Goal: Task Accomplishment & Management: Complete application form

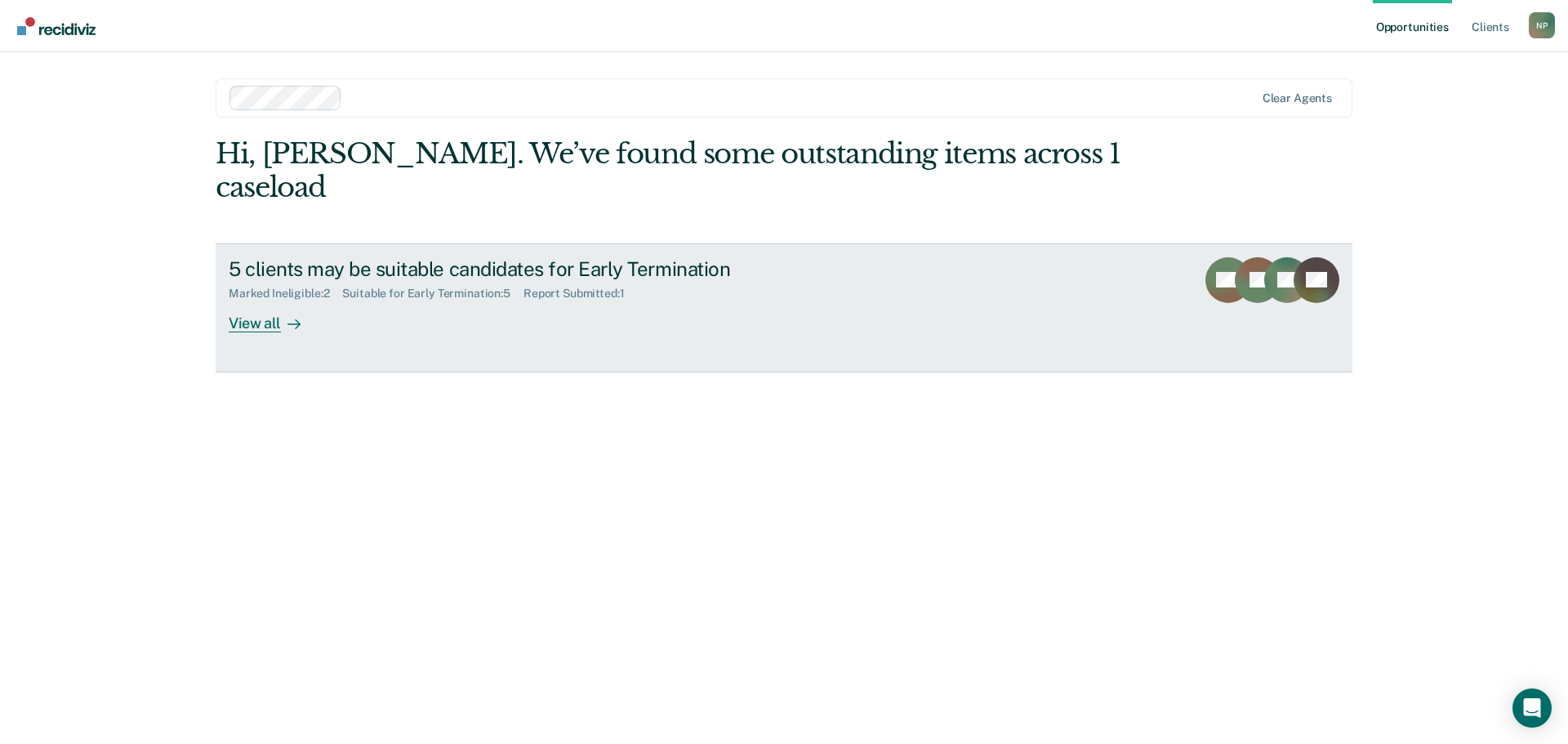
click at [295, 313] on div at bounding box center [291, 322] width 19 height 18
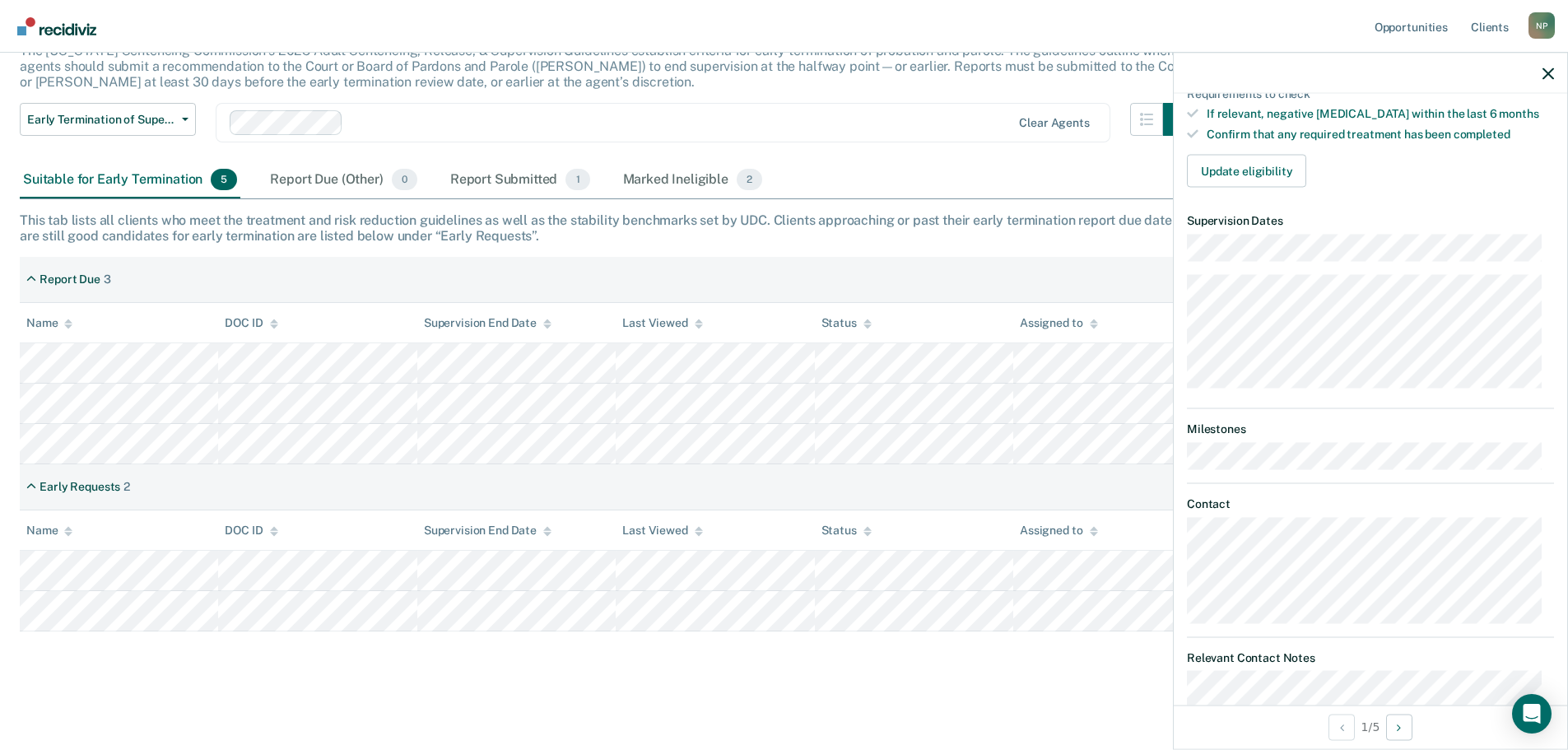
scroll to position [412, 0]
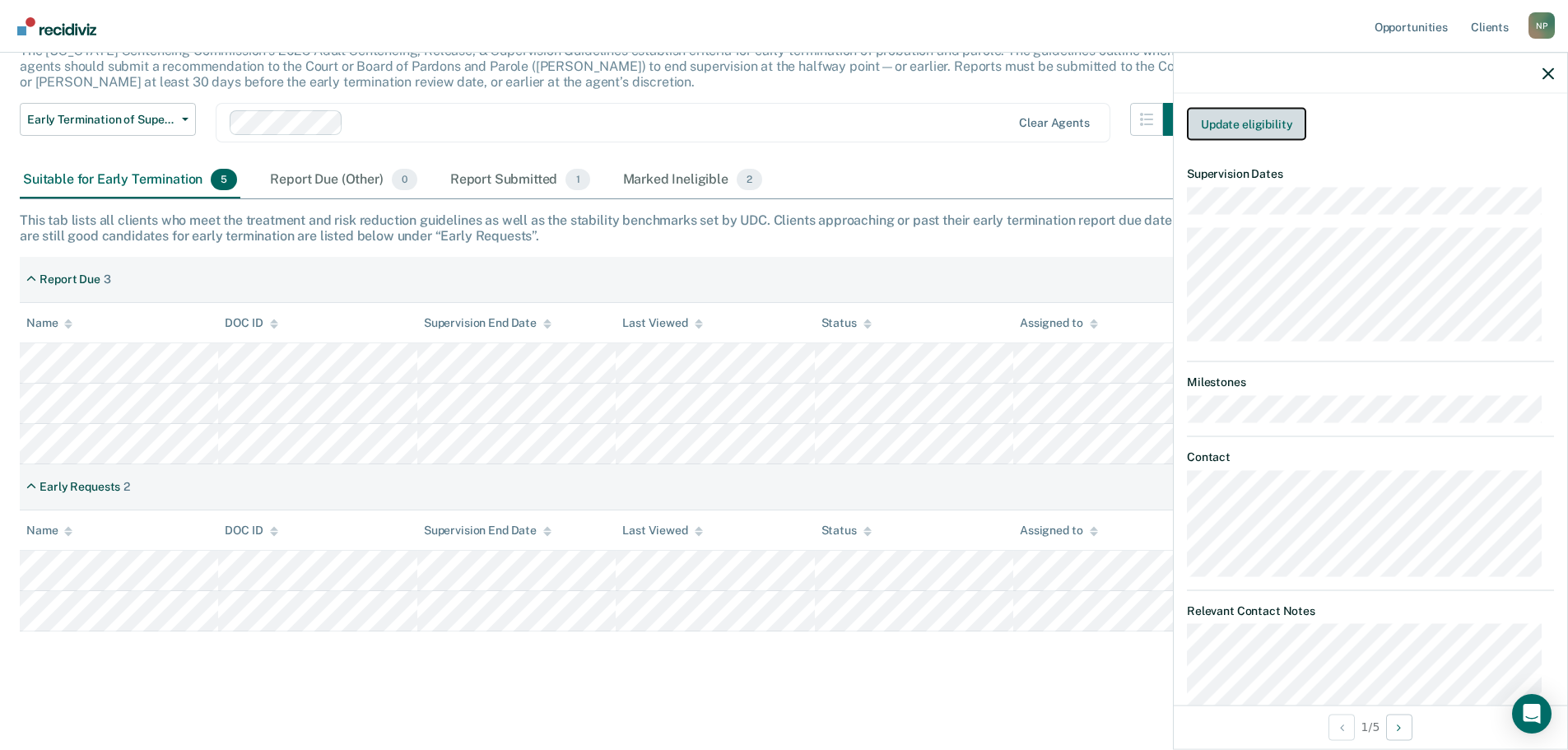
click at [1263, 125] on button "Update eligibility" at bounding box center [1247, 124] width 120 height 33
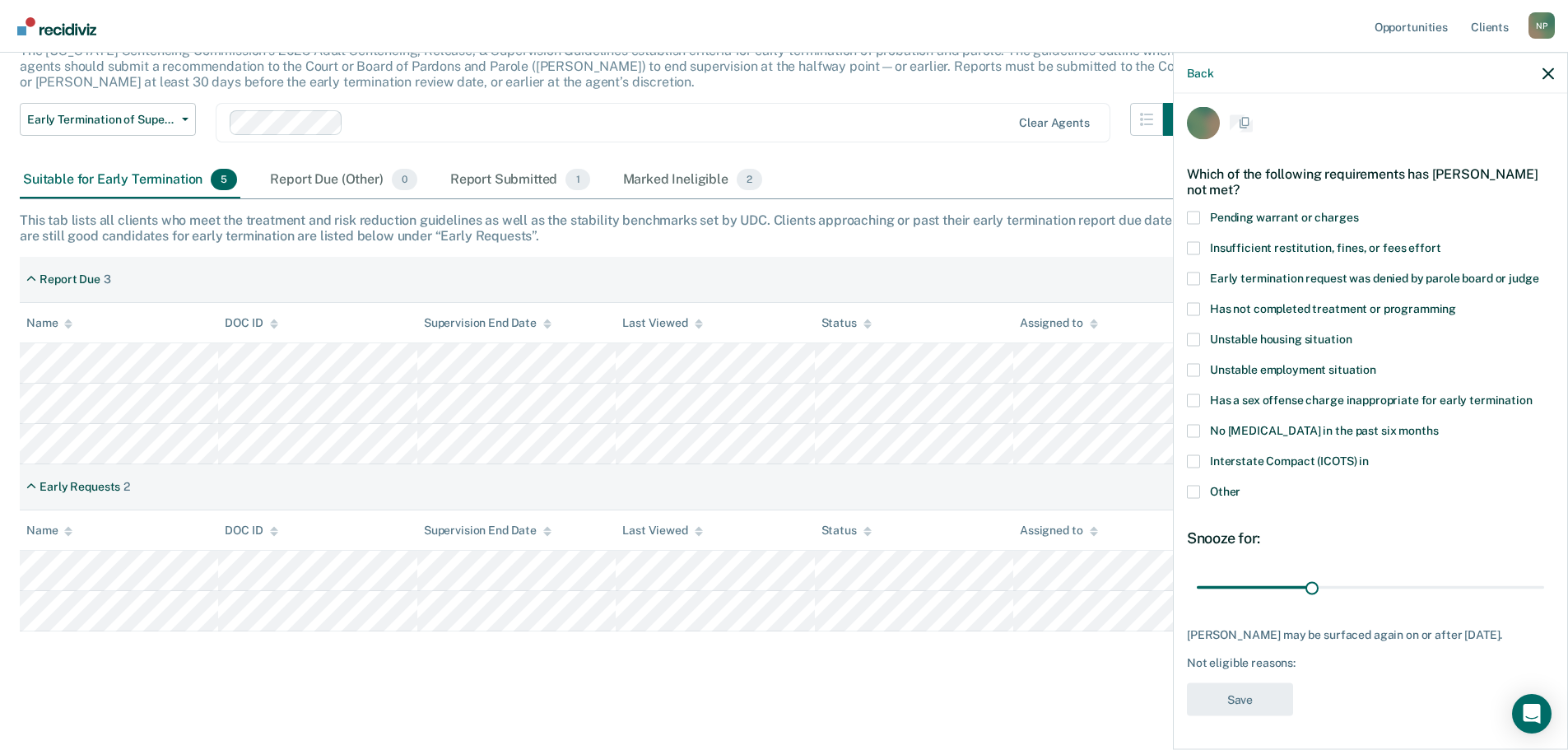
scroll to position [21, 0]
click at [1200, 302] on label "Has not completed treatment or programming" at bounding box center [1371, 311] width 367 height 18
click at [1456, 302] on input "Has not completed treatment or programming" at bounding box center [1456, 302] width 0 height 0
click at [1249, 693] on button "Save" at bounding box center [1240, 699] width 106 height 33
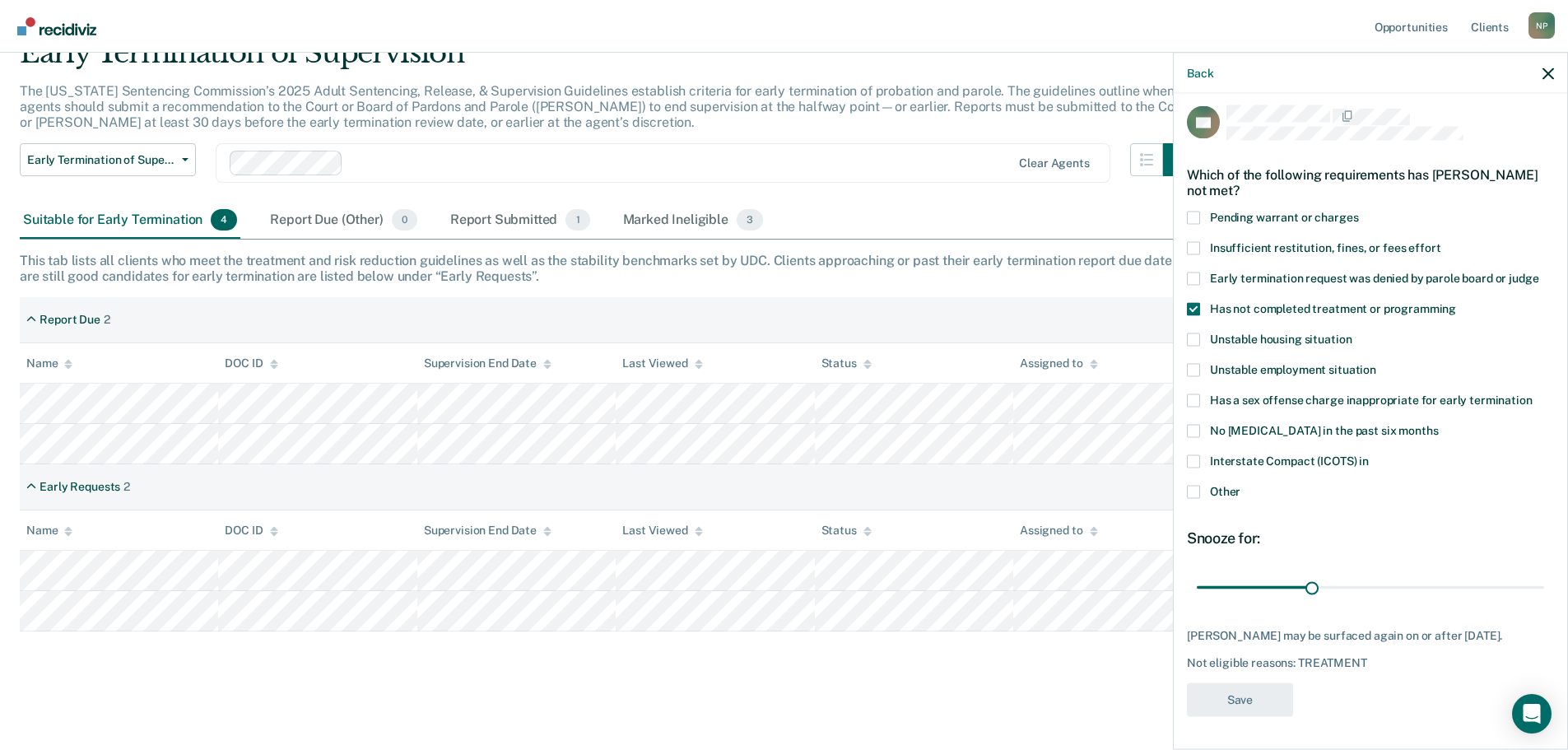
scroll to position [77, 0]
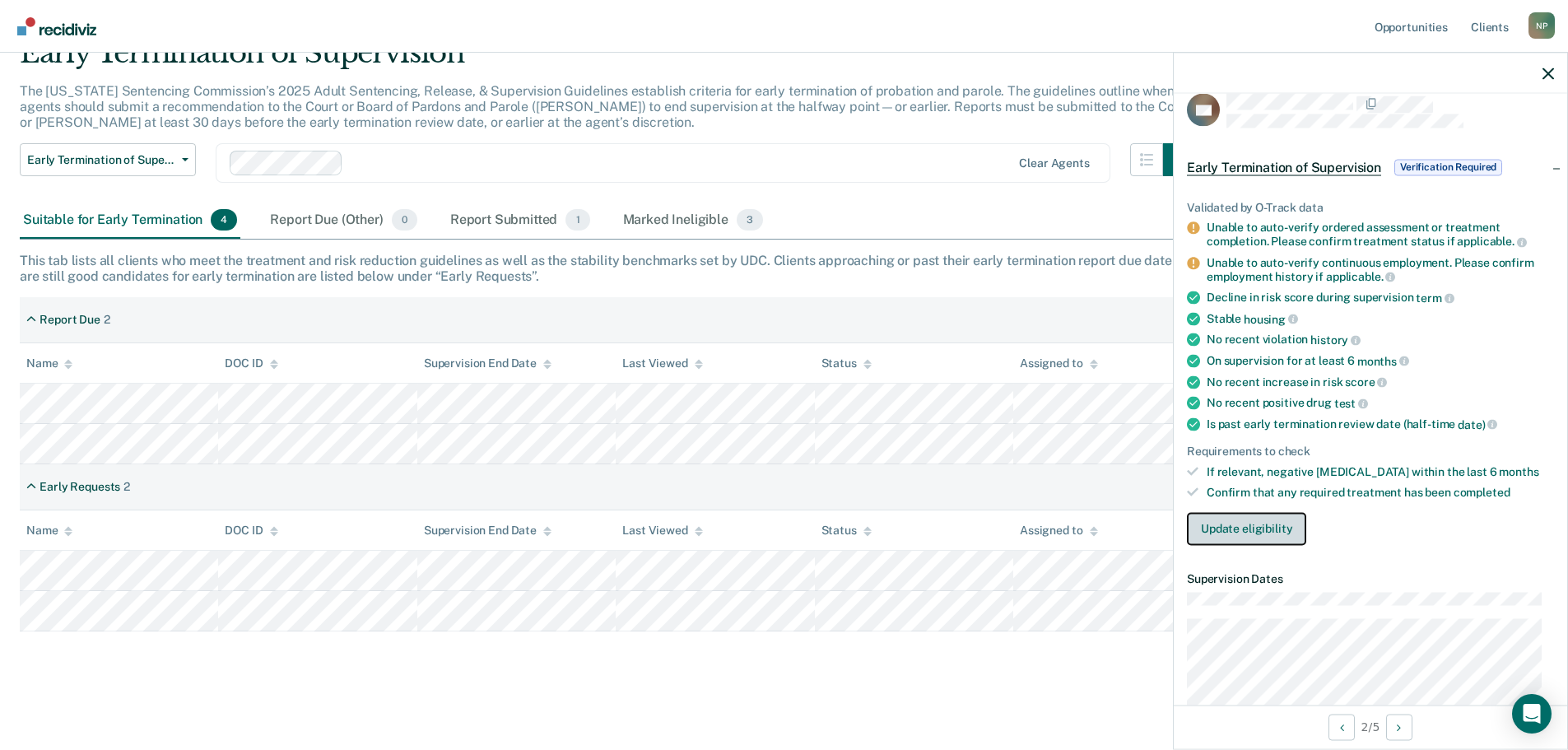
click at [1247, 528] on button "Update eligibility" at bounding box center [1247, 528] width 120 height 33
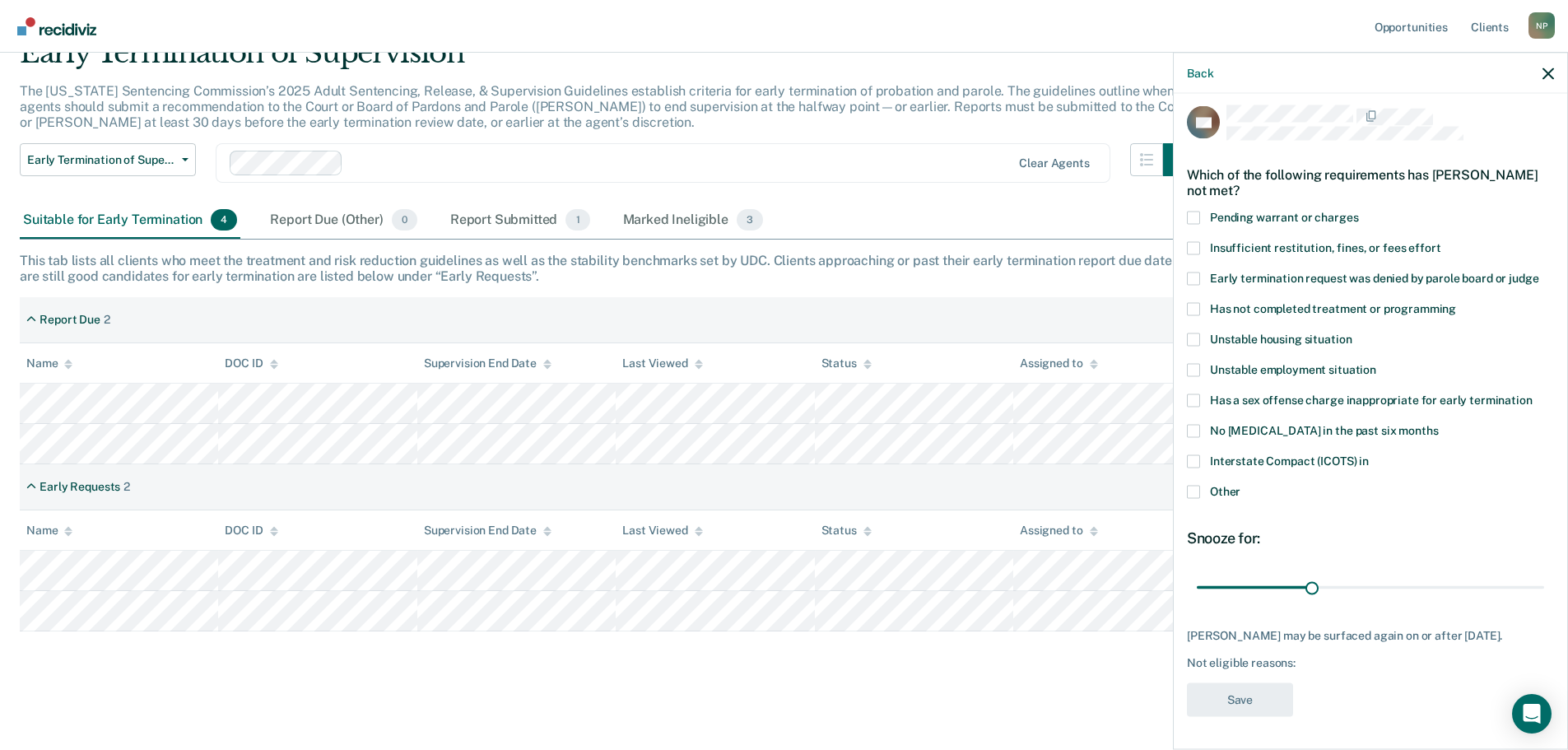
click at [1197, 332] on span at bounding box center [1193, 338] width 13 height 13
click at [1351, 332] on input "Unstable housing situation" at bounding box center [1351, 332] width 0 height 0
click at [1193, 302] on span at bounding box center [1193, 308] width 13 height 13
click at [1456, 302] on input "Has not completed treatment or programming" at bounding box center [1456, 302] width 0 height 0
click at [1193, 211] on span at bounding box center [1193, 217] width 13 height 13
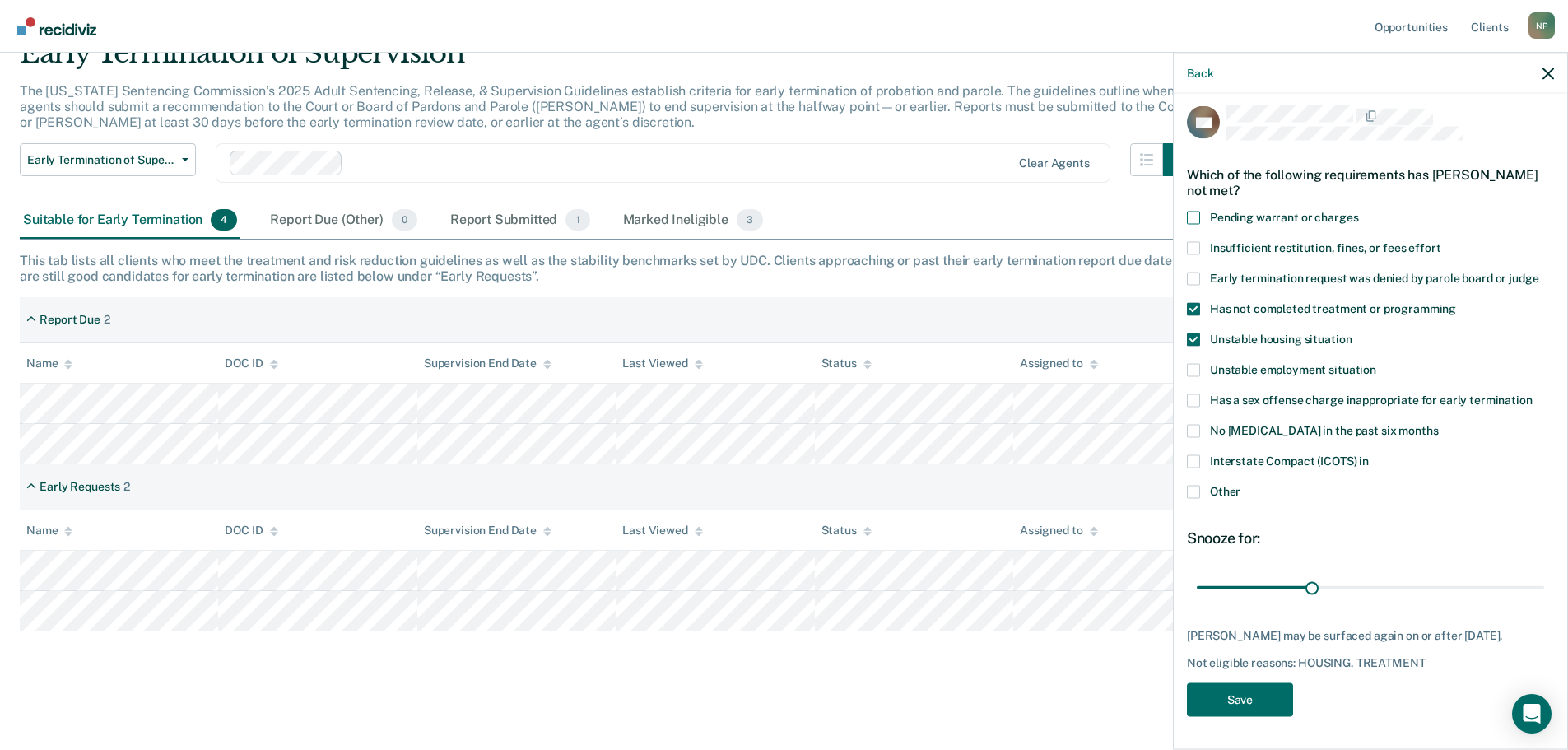
click at [1358, 211] on input "Pending warrant or charges" at bounding box center [1358, 211] width 0 height 0
click at [1253, 700] on button "Save" at bounding box center [1240, 699] width 106 height 33
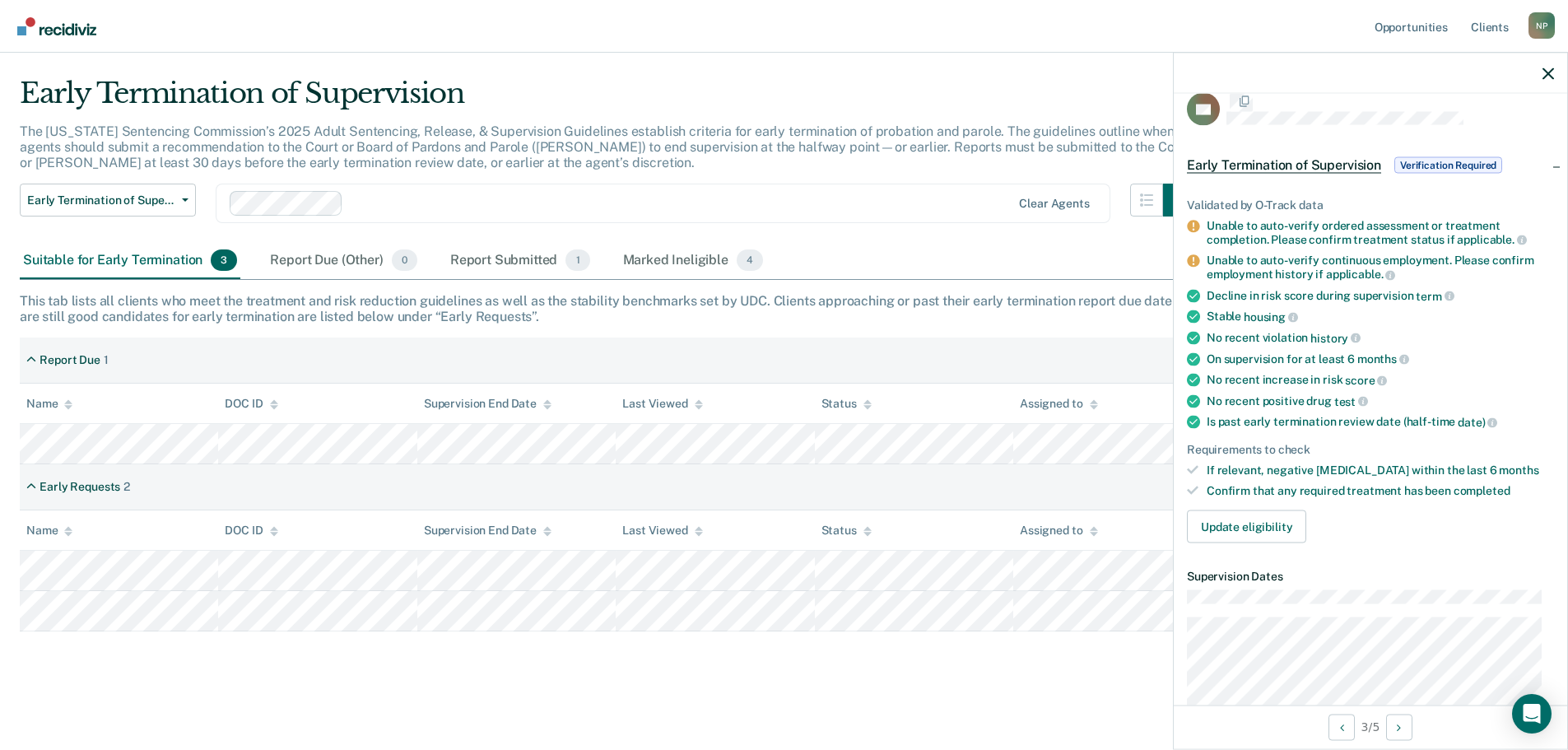
scroll to position [7, 0]
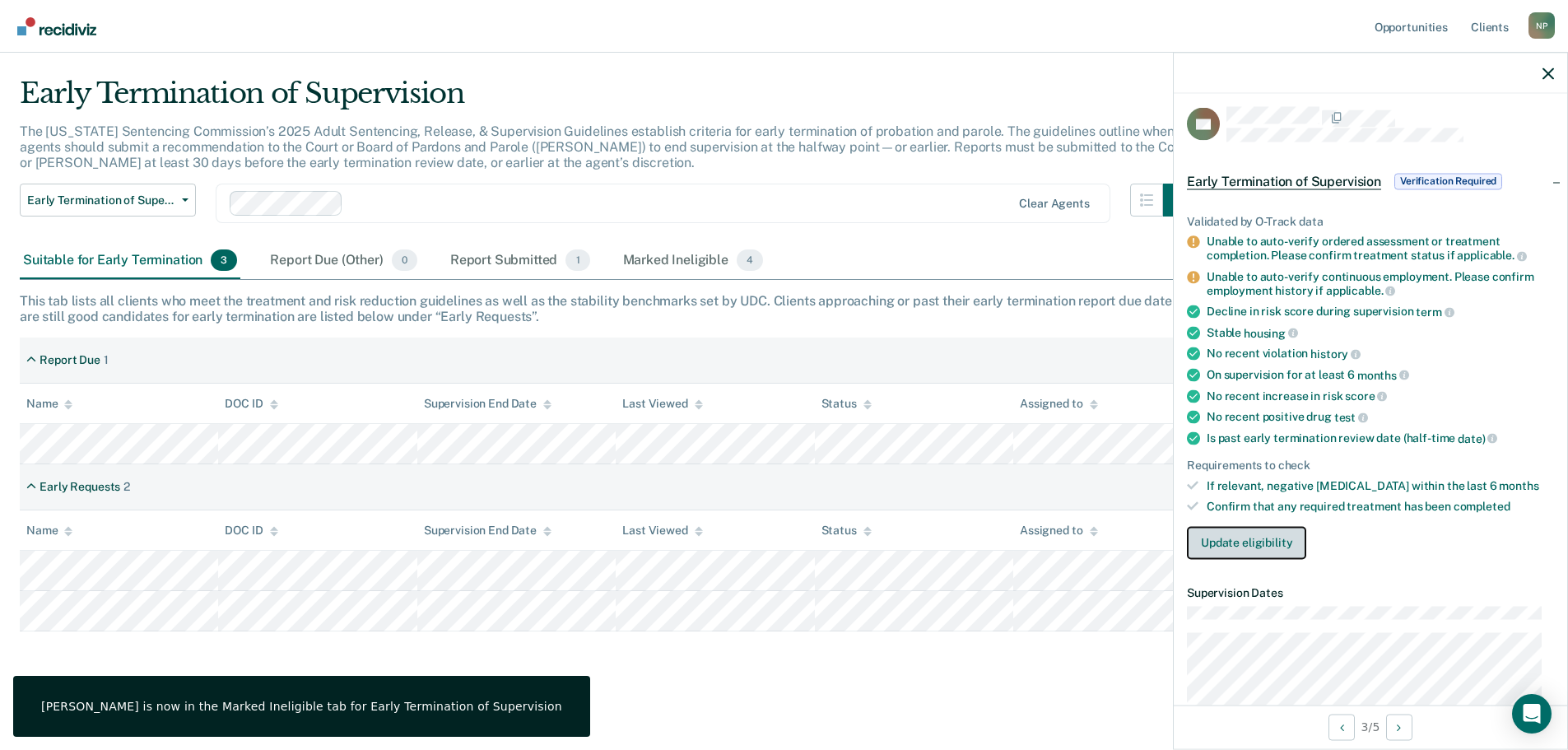
click at [1241, 541] on button "Update eligibility" at bounding box center [1247, 542] width 120 height 33
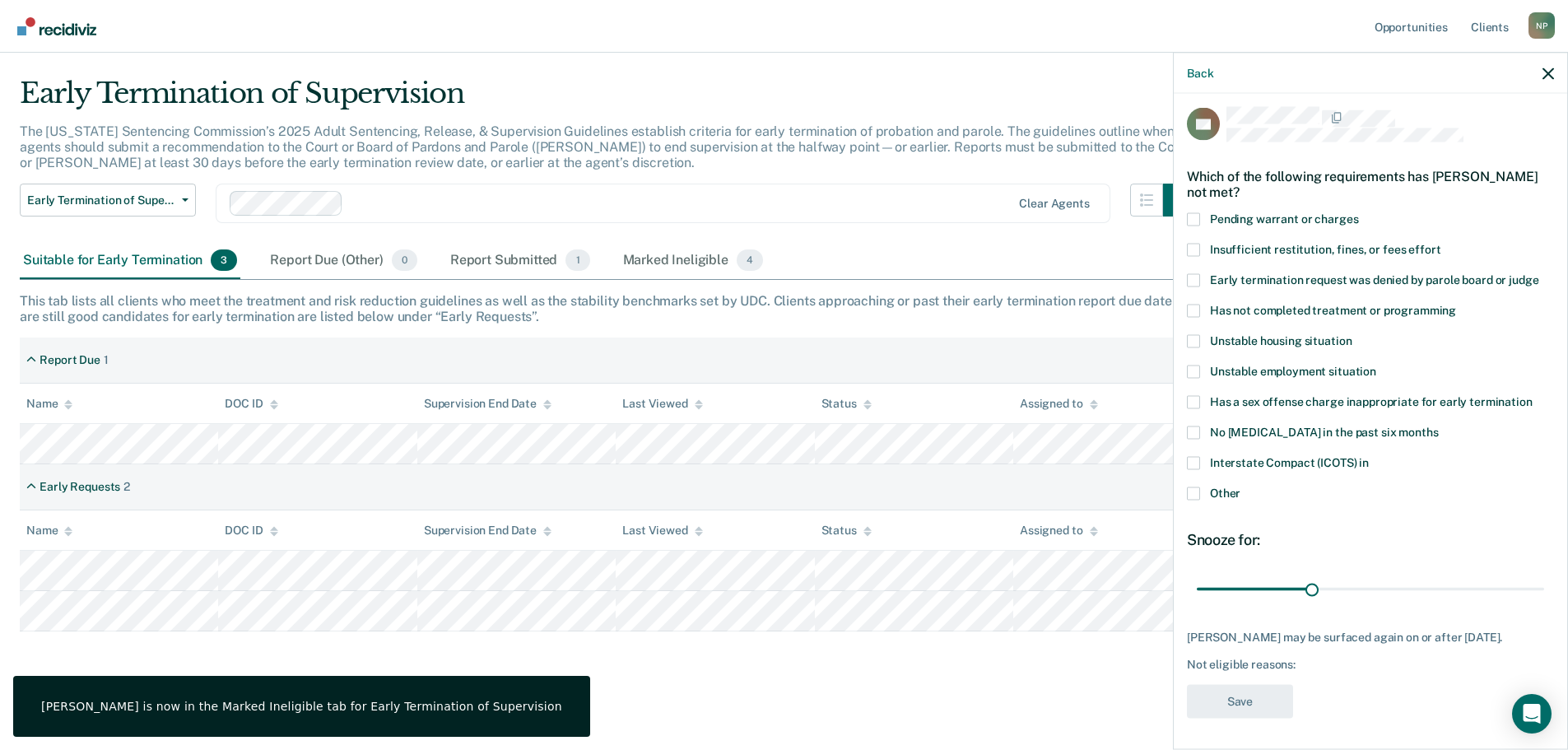
click at [1197, 372] on span at bounding box center [1193, 371] width 13 height 13
click at [1377, 365] on input "Unstable employment situation" at bounding box center [1377, 365] width 0 height 0
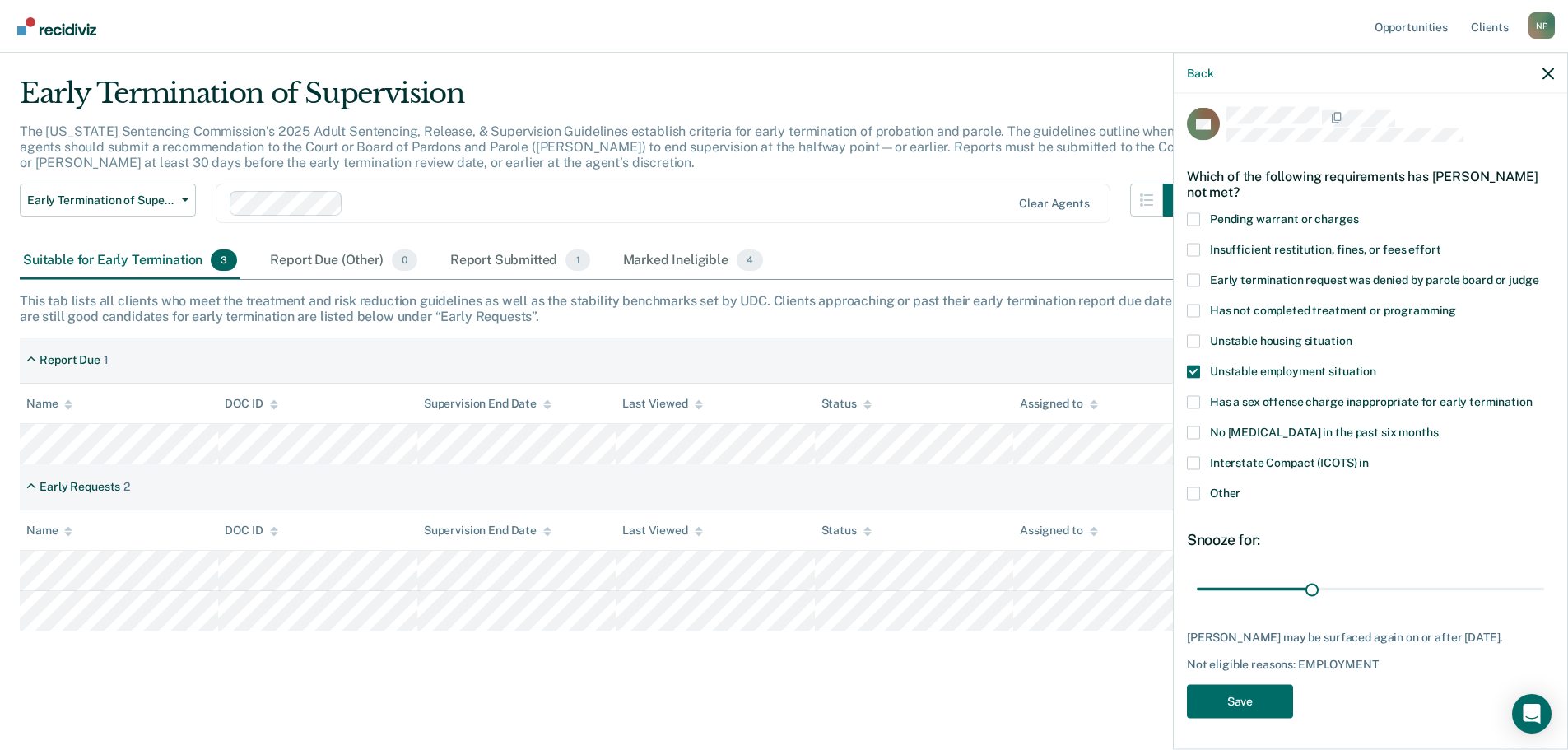
click at [1192, 341] on span at bounding box center [1193, 340] width 13 height 13
click at [1351, 334] on input "Unstable housing situation" at bounding box center [1351, 334] width 0 height 0
drag, startPoint x: 1257, startPoint y: 702, endPoint x: 1248, endPoint y: 645, distance: 57.7
click at [1248, 645] on div "DB Which of the following requirements has [PERSON_NAME] not met? Pending warra…" at bounding box center [1371, 417] width 367 height 621
click at [1251, 698] on button "Save" at bounding box center [1240, 701] width 106 height 33
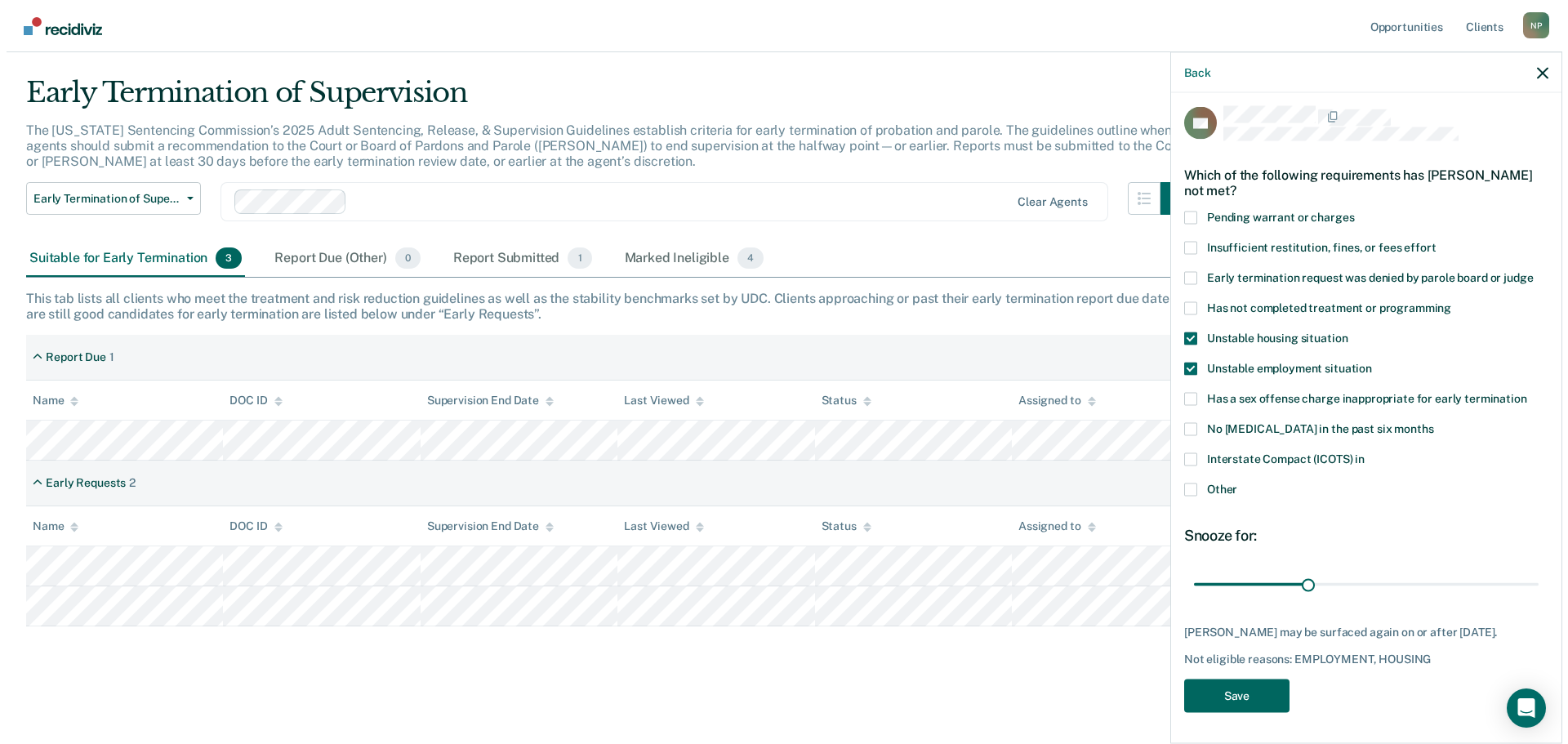
scroll to position [0, 0]
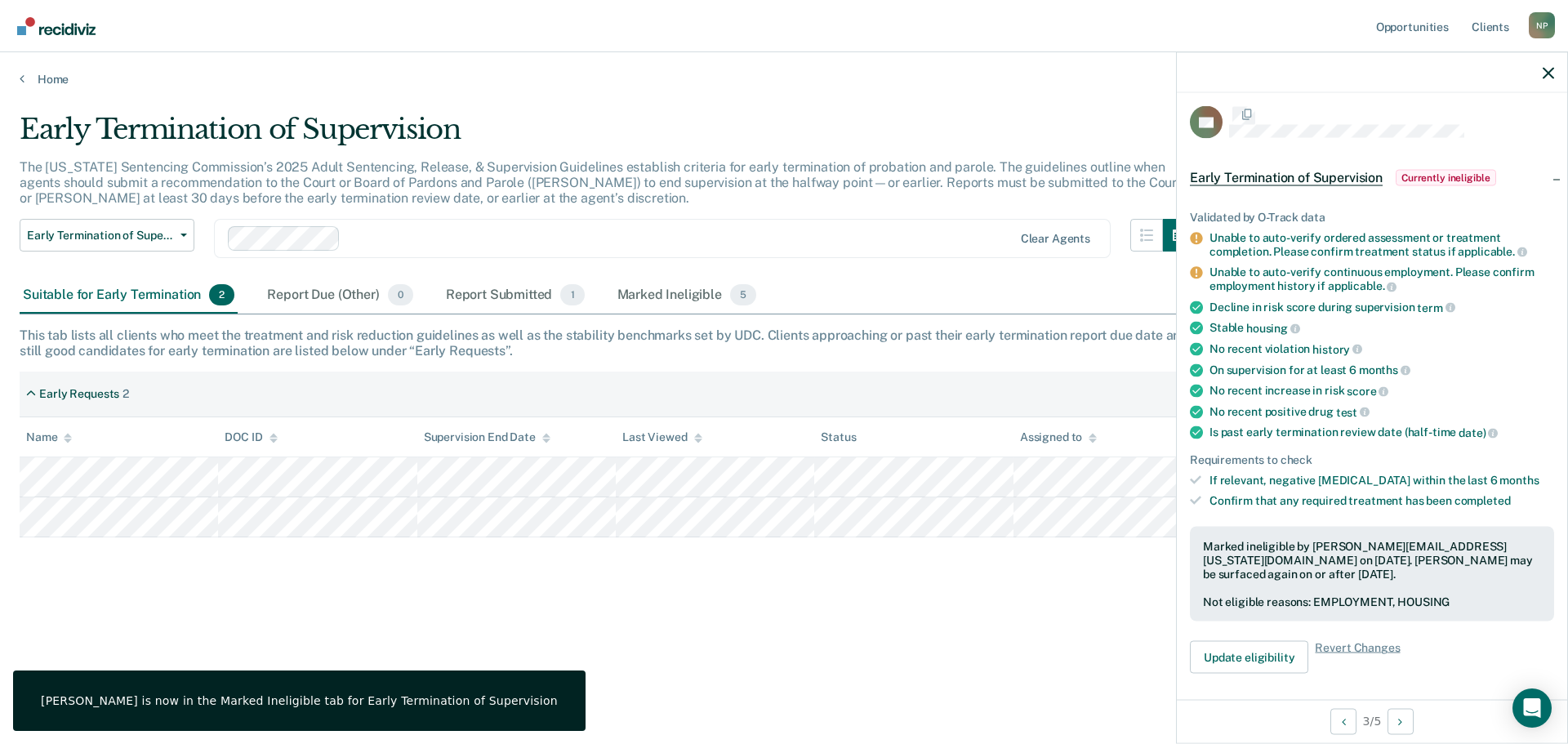
click at [930, 602] on div "Early Termination of Supervision The [US_STATE] Sentencing Commission’s 2025 Ad…" at bounding box center [784, 367] width 1529 height 509
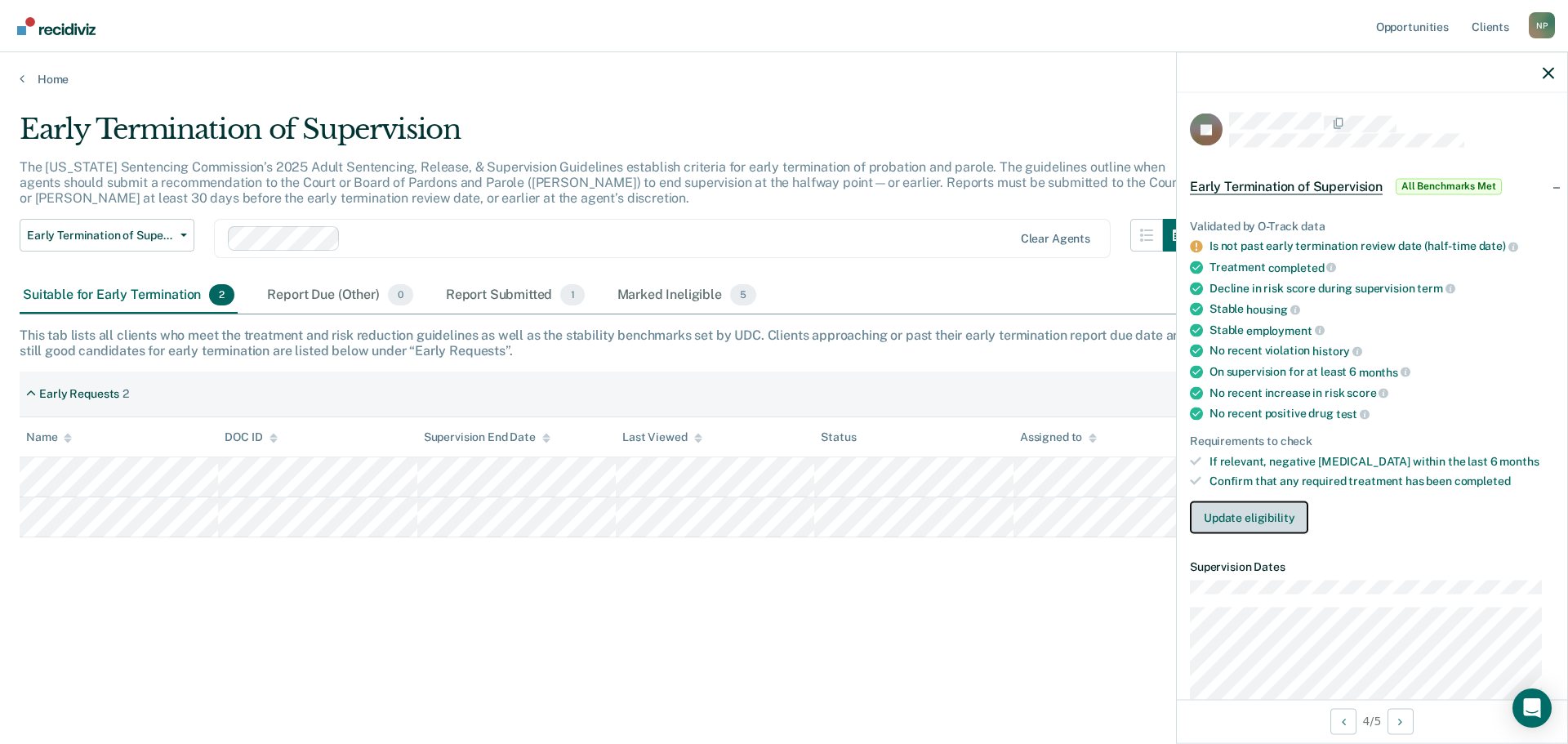
click at [1237, 512] on button "Update eligibility" at bounding box center [1249, 517] width 119 height 33
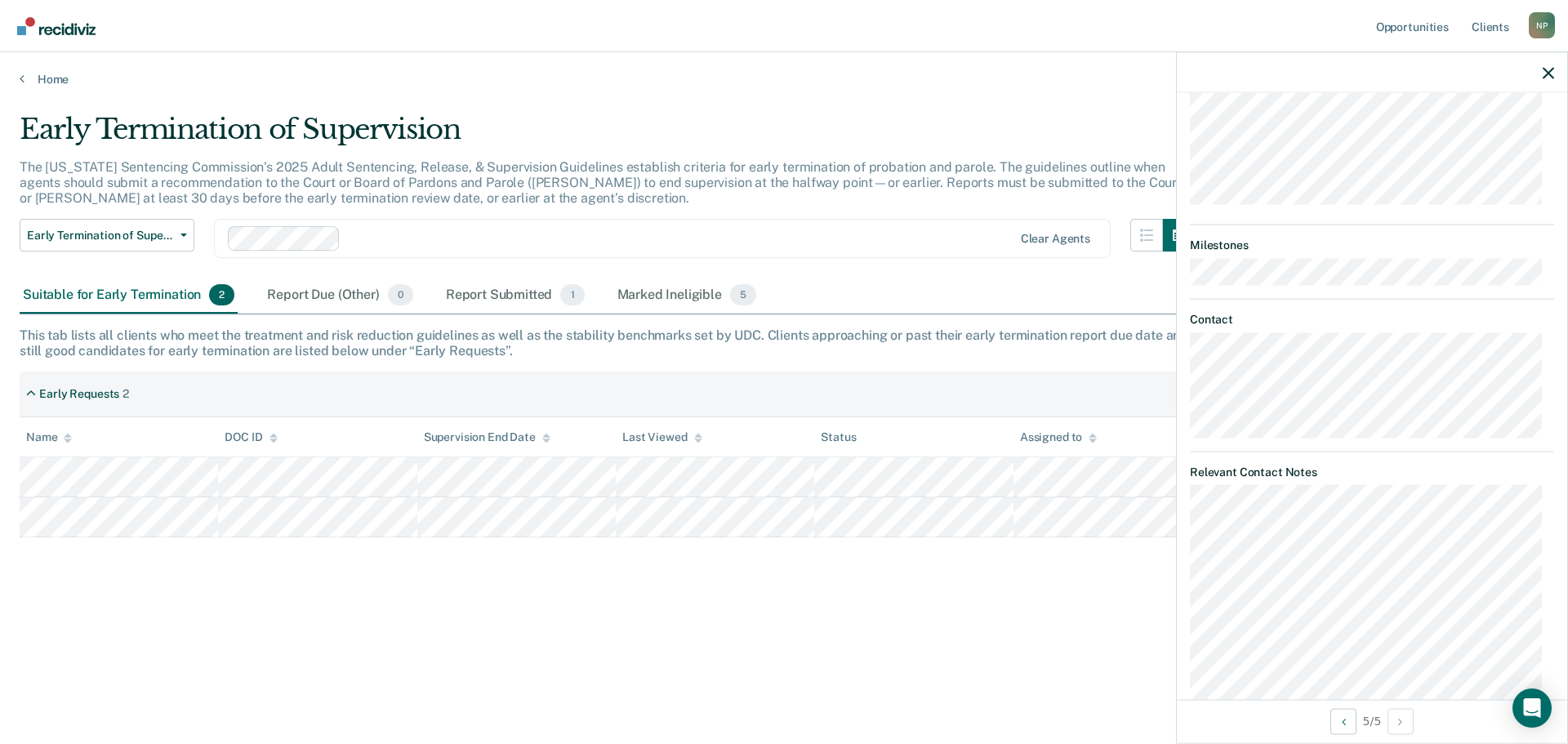
scroll to position [572, 0]
click at [567, 584] on div "Early Termination of Supervision The [US_STATE] Sentencing Commission’s 2025 Ad…" at bounding box center [784, 367] width 1529 height 509
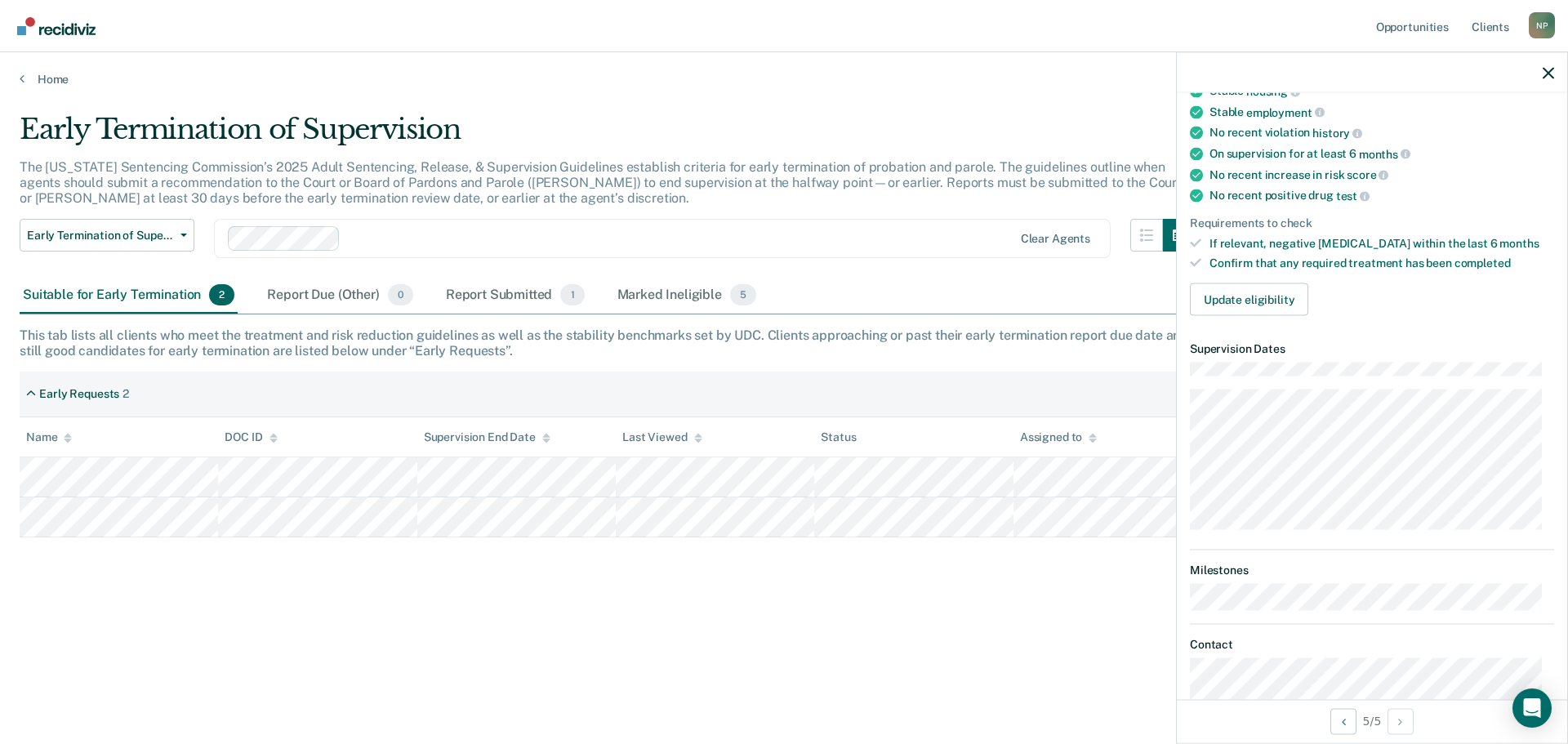
scroll to position [0, 0]
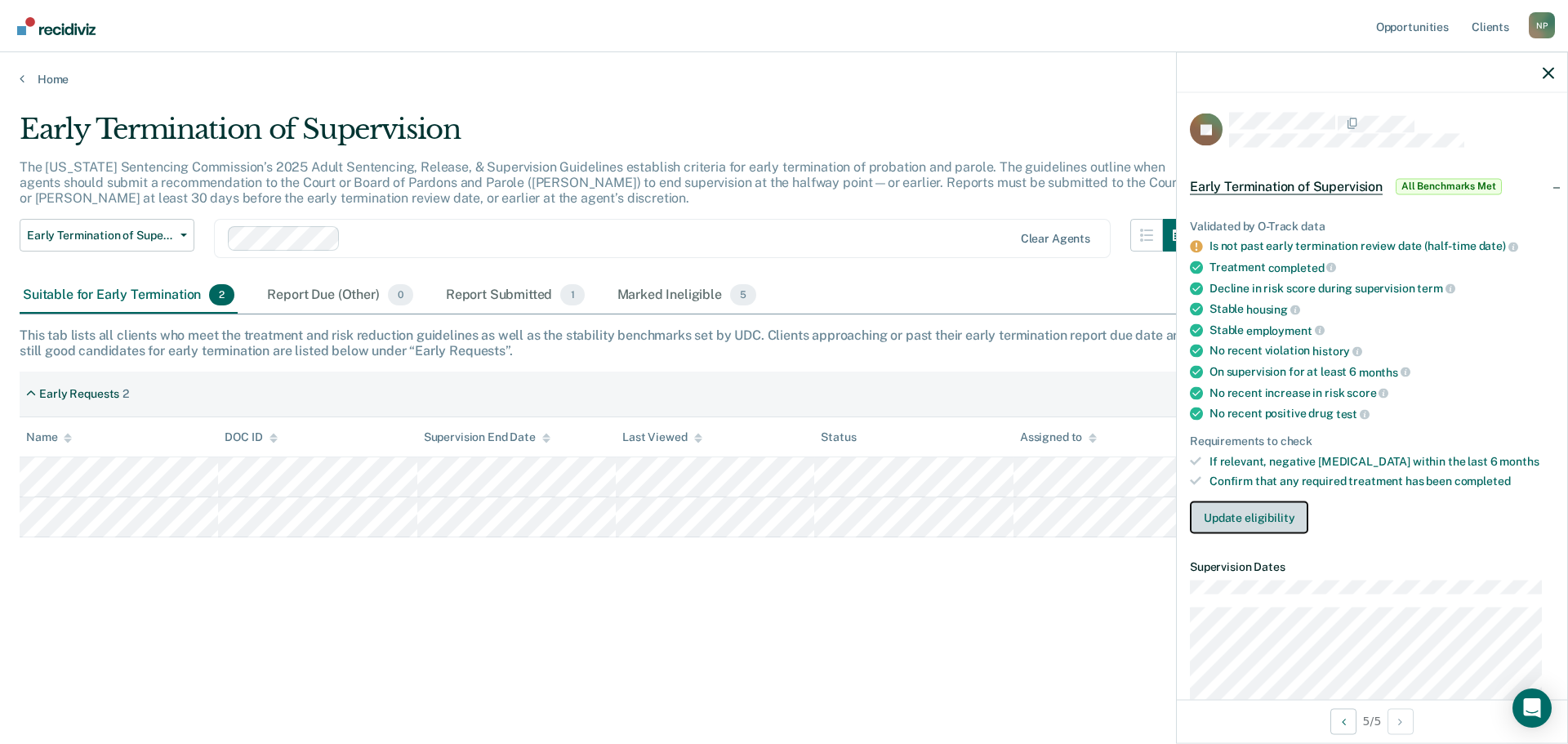
click at [1285, 516] on button "Update eligibility" at bounding box center [1249, 517] width 119 height 33
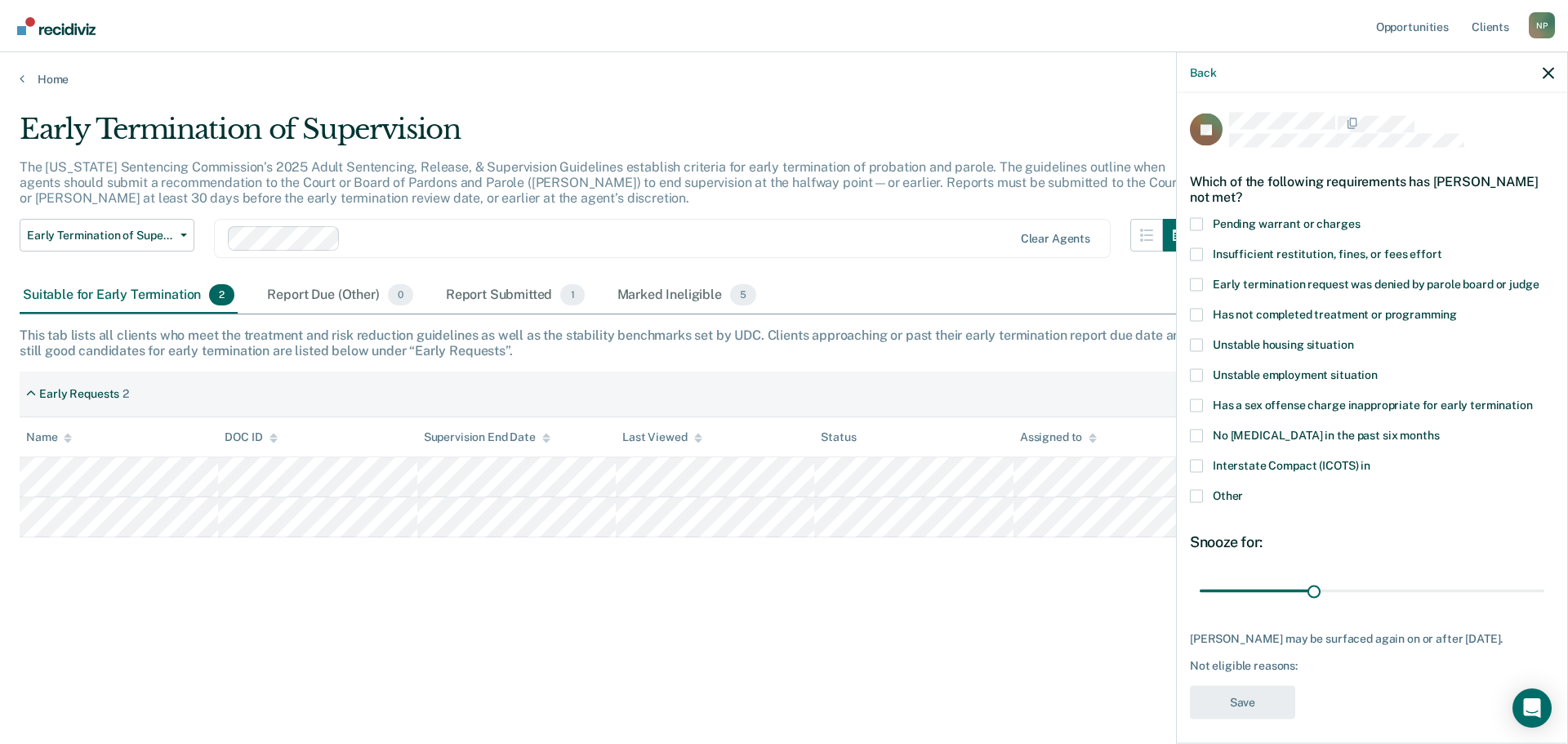
click at [1211, 497] on label "Other" at bounding box center [1372, 498] width 364 height 18
click at [1243, 489] on input "Other" at bounding box center [1243, 489] width 0 height 0
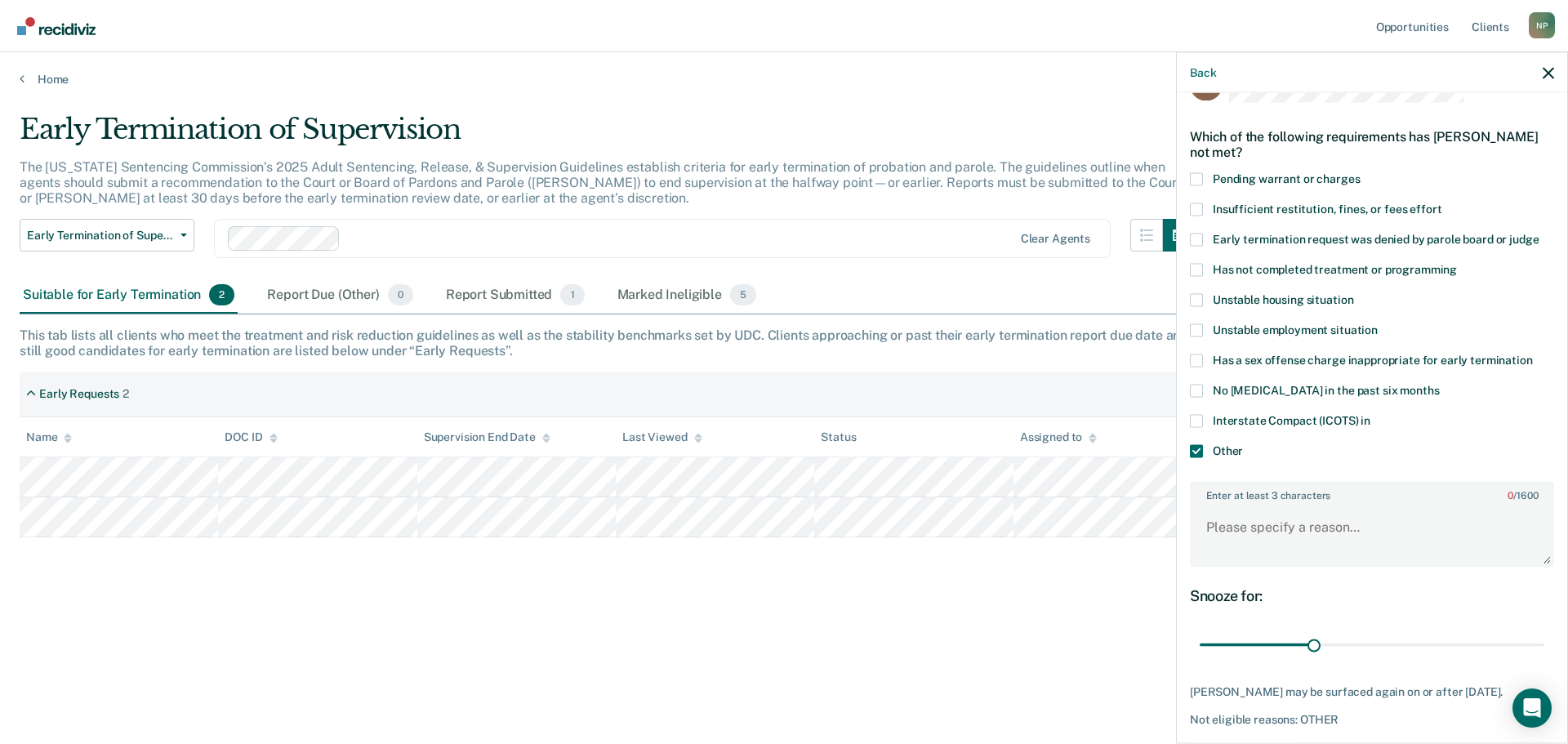
scroll to position [82, 0]
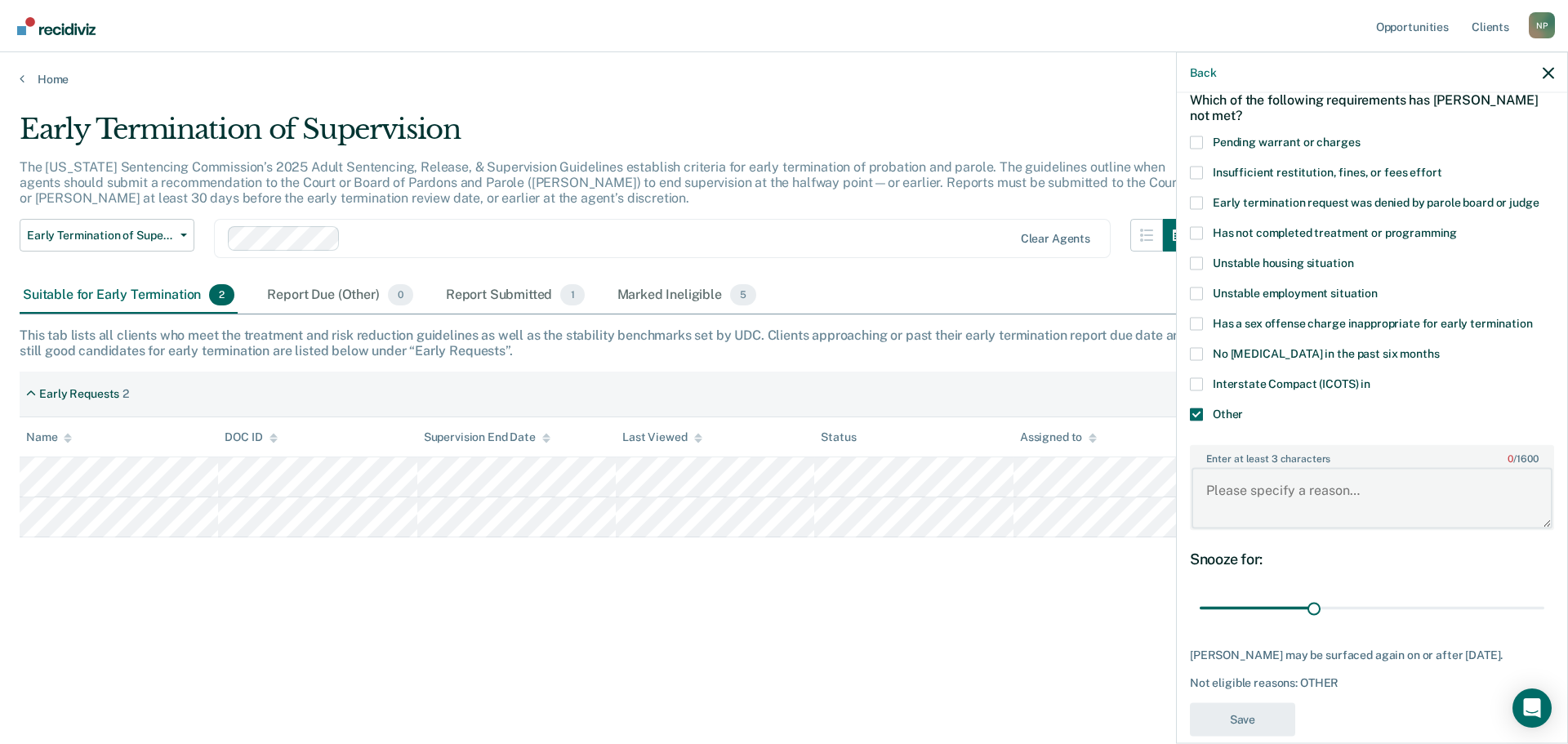
click at [1305, 488] on textarea "Enter at least 3 characters 0 / 1600" at bounding box center [1372, 498] width 361 height 60
type textarea "On for a persons crime, so I can't submit until his early term review date."
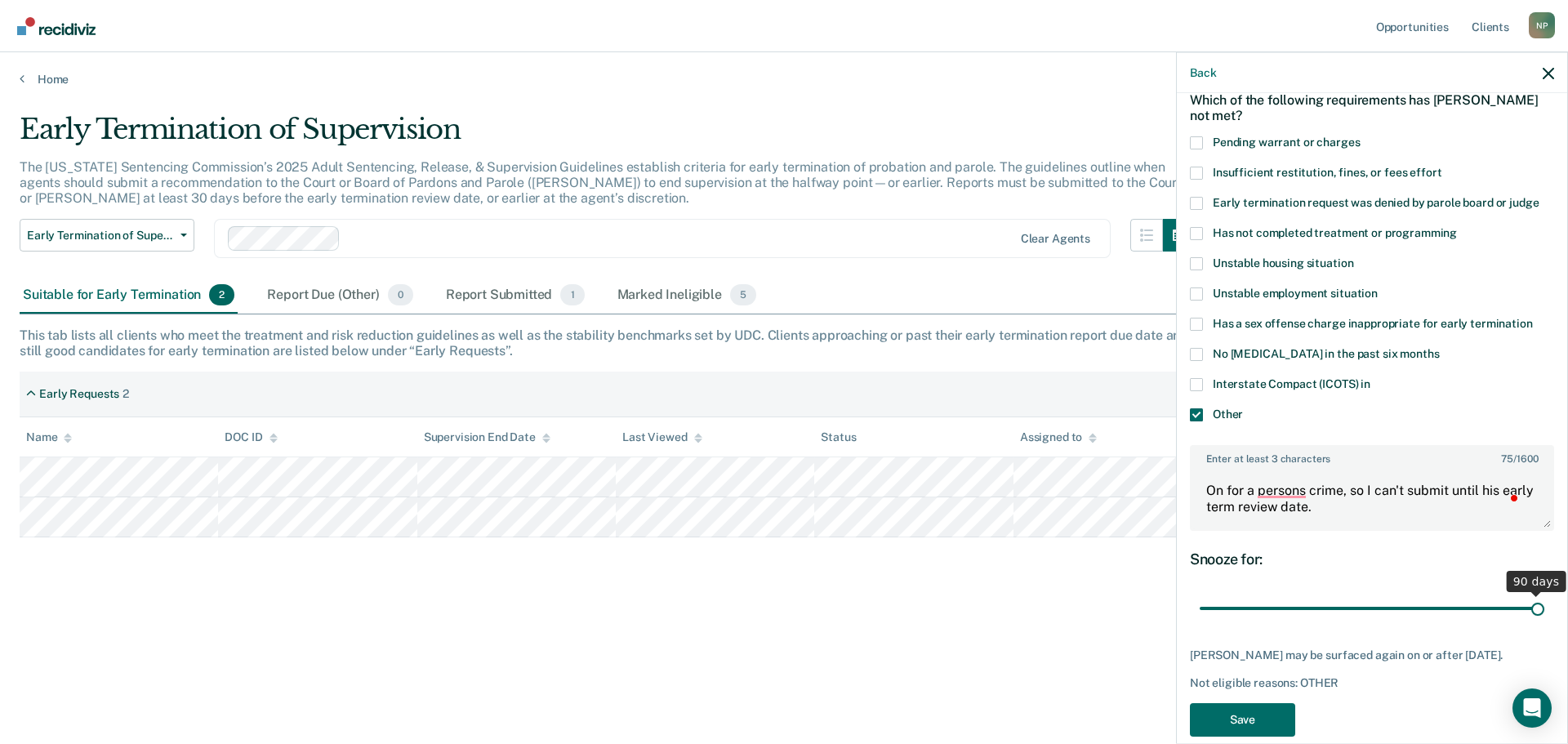
drag, startPoint x: 1311, startPoint y: 609, endPoint x: 1565, endPoint y: 613, distance: 254.0
type input "90"
click at [1544, 613] on input "range" at bounding box center [1372, 607] width 344 height 28
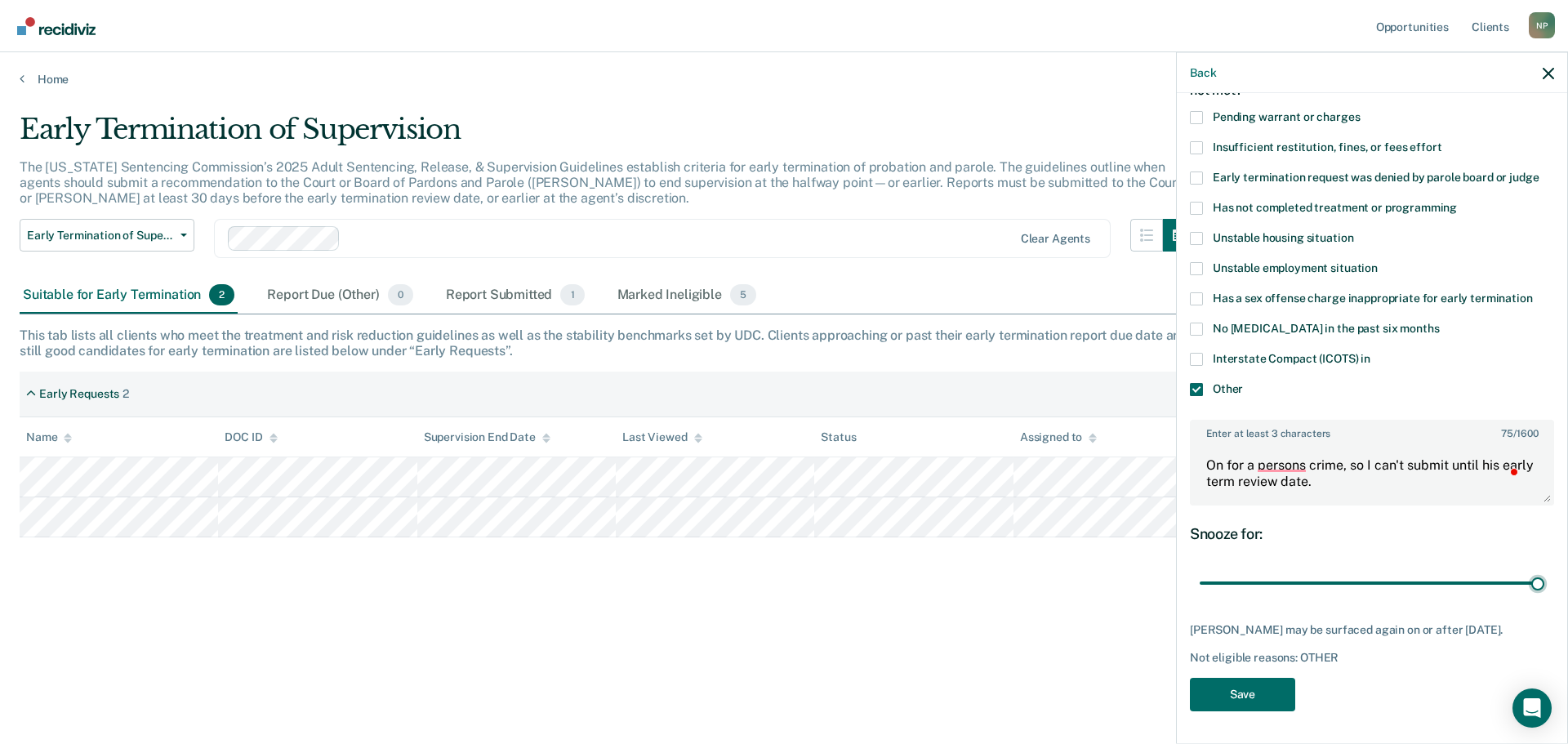
scroll to position [131, 0]
click at [1254, 677] on button "Save" at bounding box center [1242, 693] width 105 height 33
click at [988, 514] on div "Early Termination of Supervision The [US_STATE] Sentencing Commission’s 2025 Ad…" at bounding box center [784, 367] width 1529 height 509
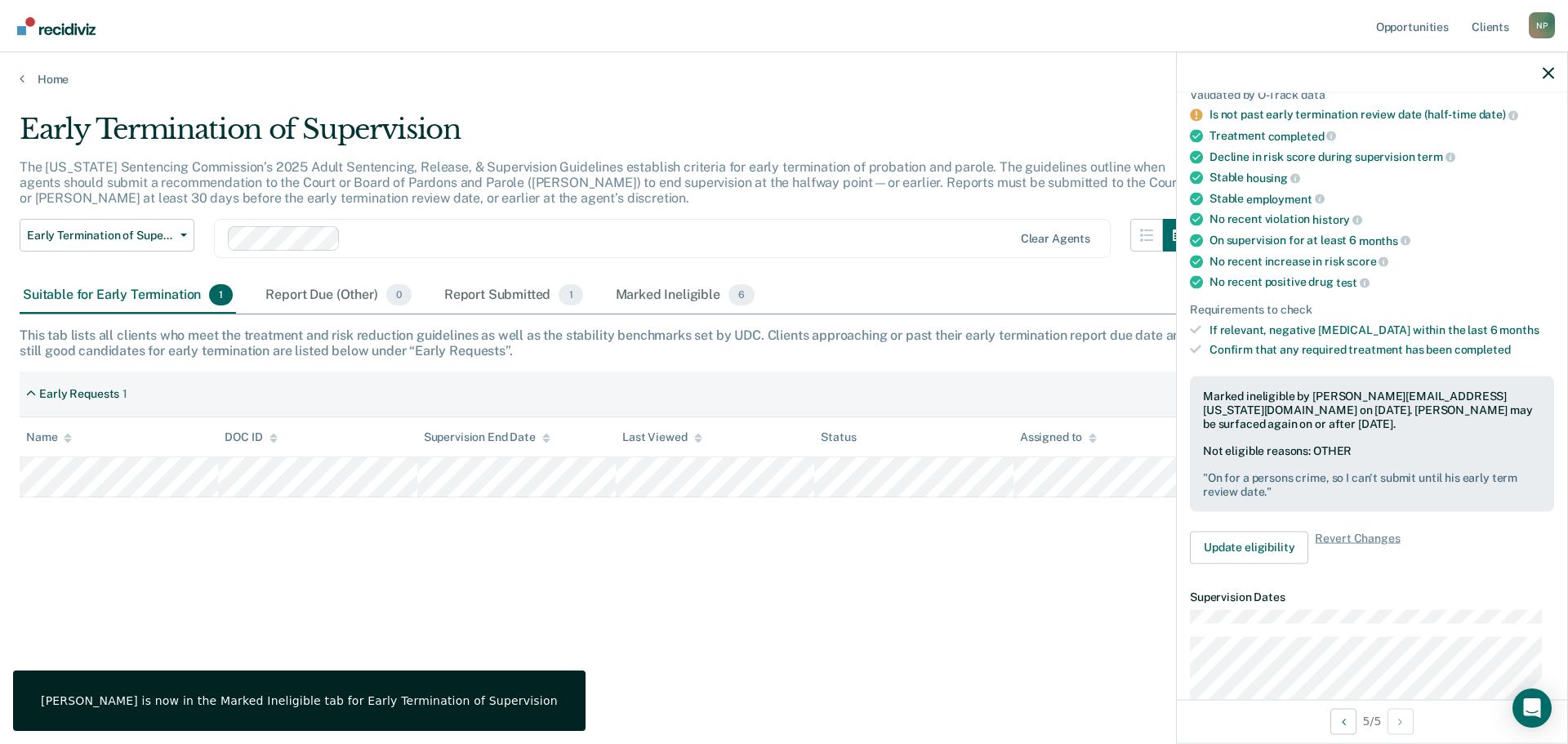
click at [1395, 455] on div "Not eligible reasons: OTHER " On for a persons crime, so I can't submit until h…" at bounding box center [1372, 471] width 339 height 53
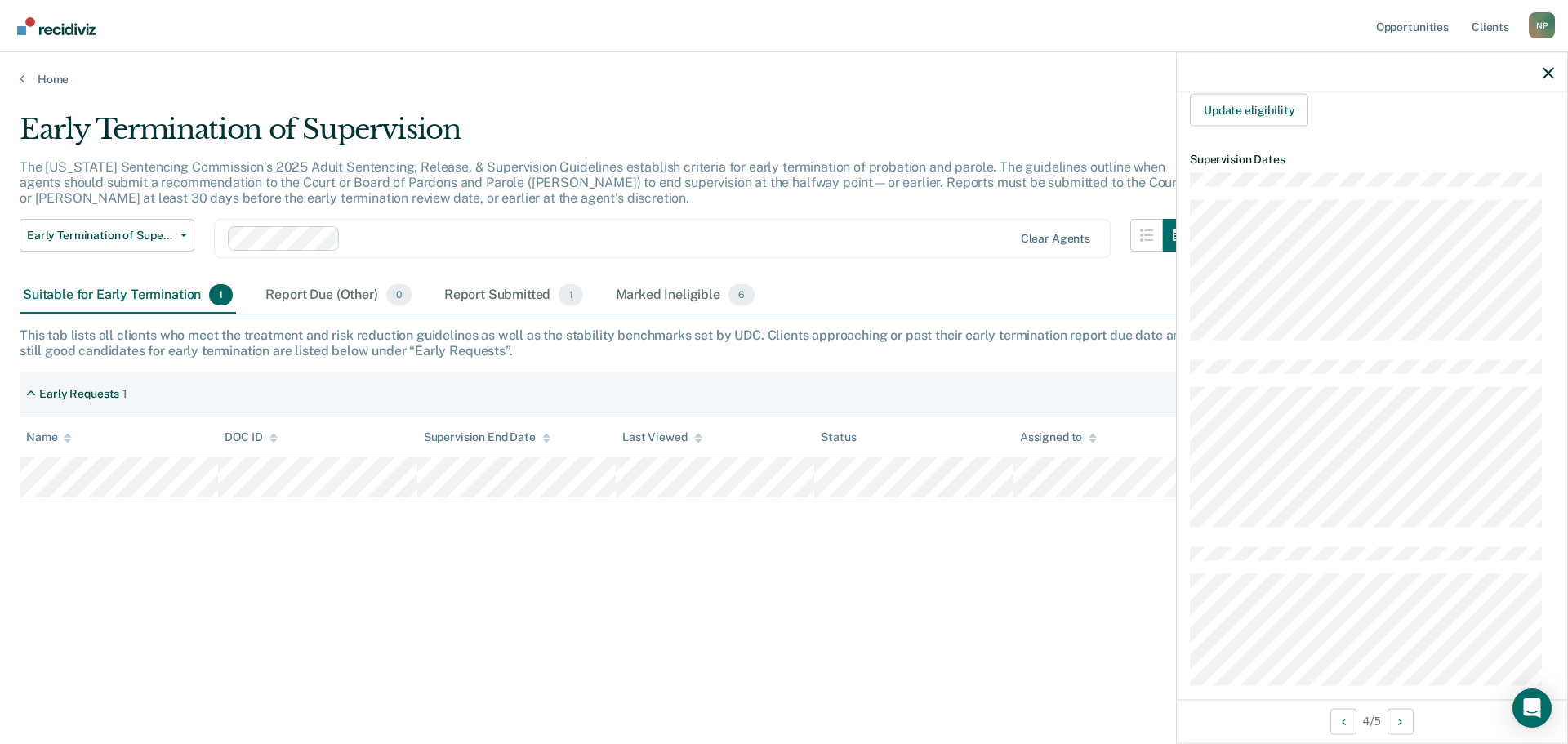
scroll to position [408, 0]
click at [1265, 98] on button "Update eligibility" at bounding box center [1249, 110] width 119 height 33
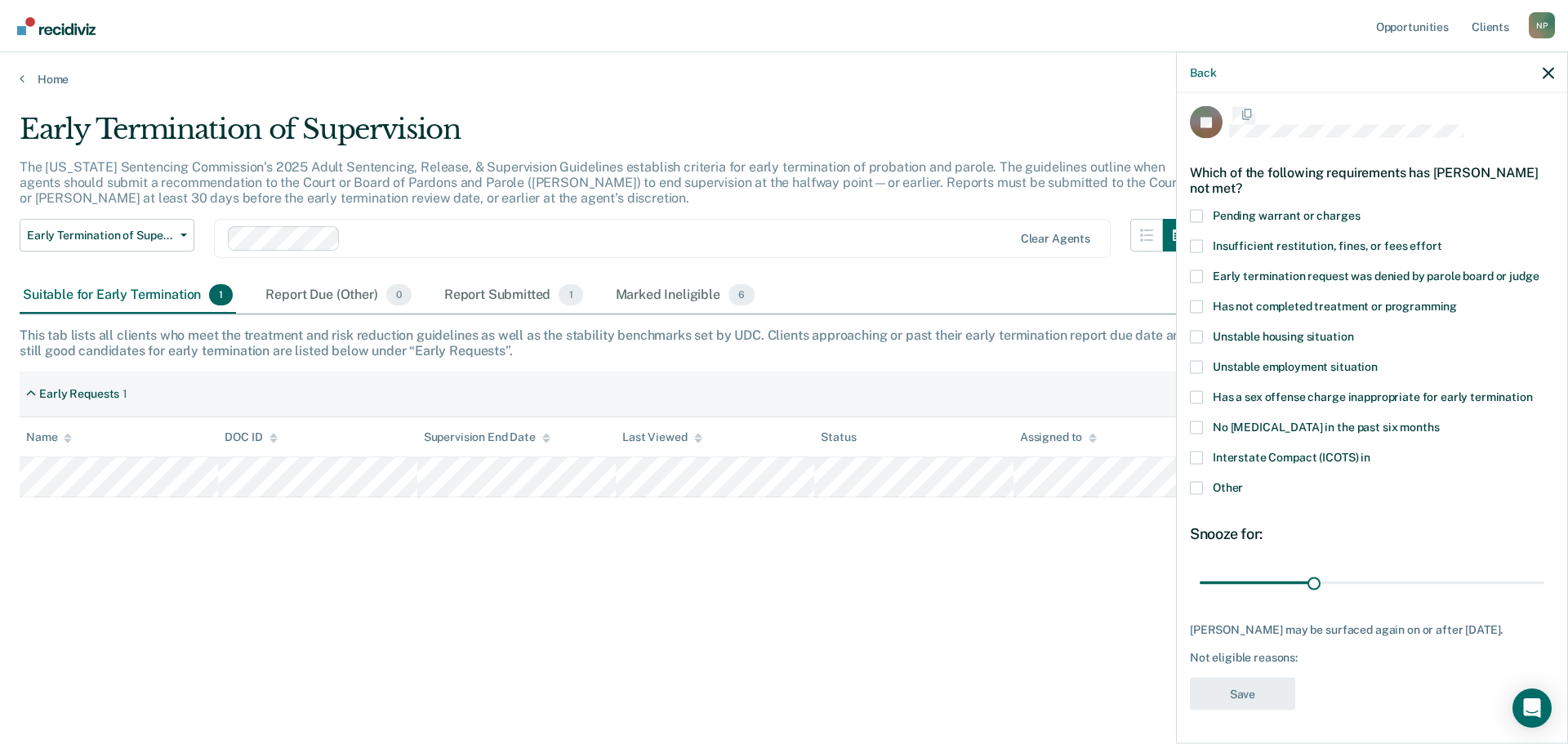
scroll to position [20, 0]
click at [1203, 480] on label "Other" at bounding box center [1372, 489] width 364 height 18
click at [1243, 480] on input "Other" at bounding box center [1243, 480] width 0 height 0
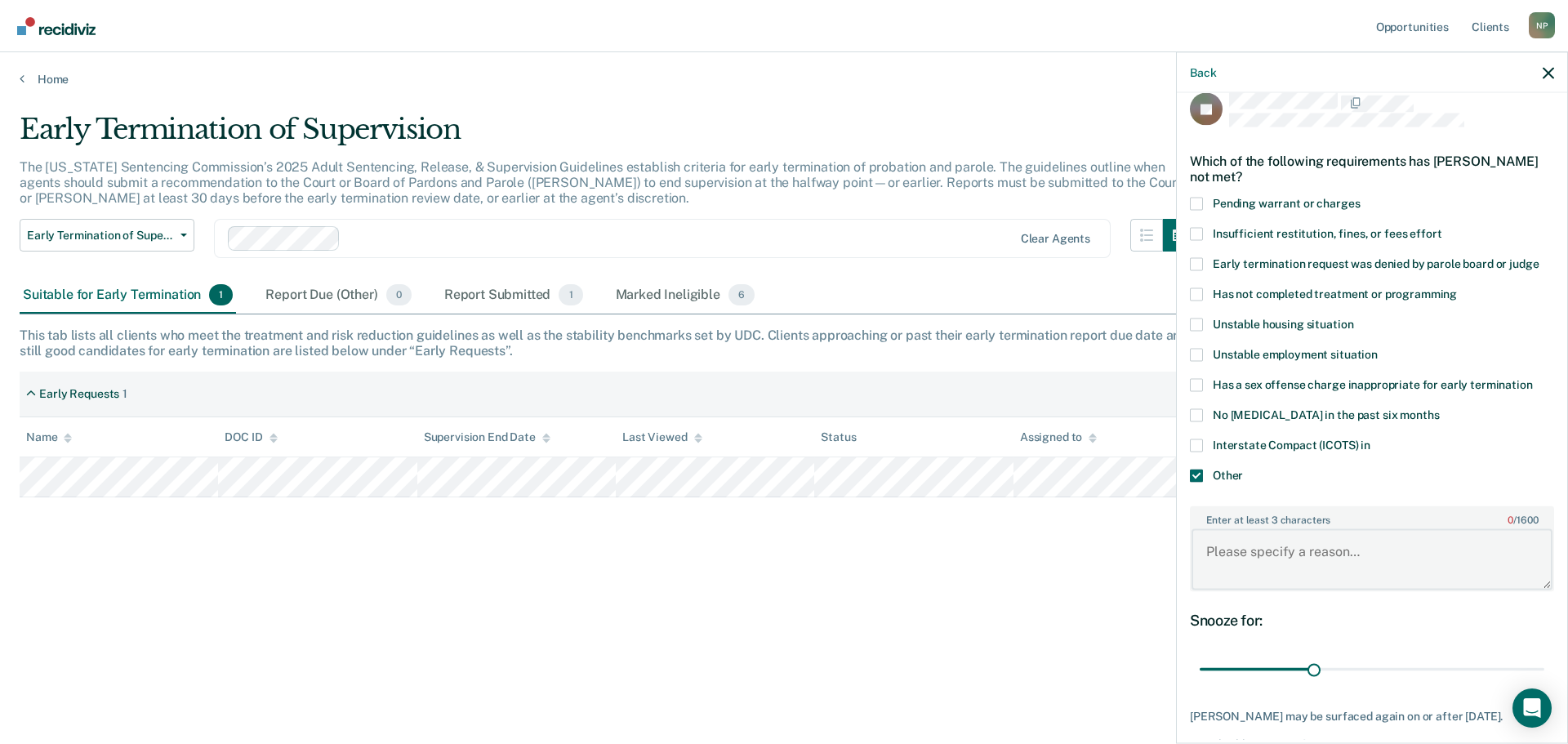
click at [1265, 549] on textarea "Enter at least 3 characters 0 / 1600" at bounding box center [1372, 559] width 361 height 60
click at [1493, 550] on textarea "He was just sentenced on 2 new charges in July." at bounding box center [1372, 559] width 361 height 60
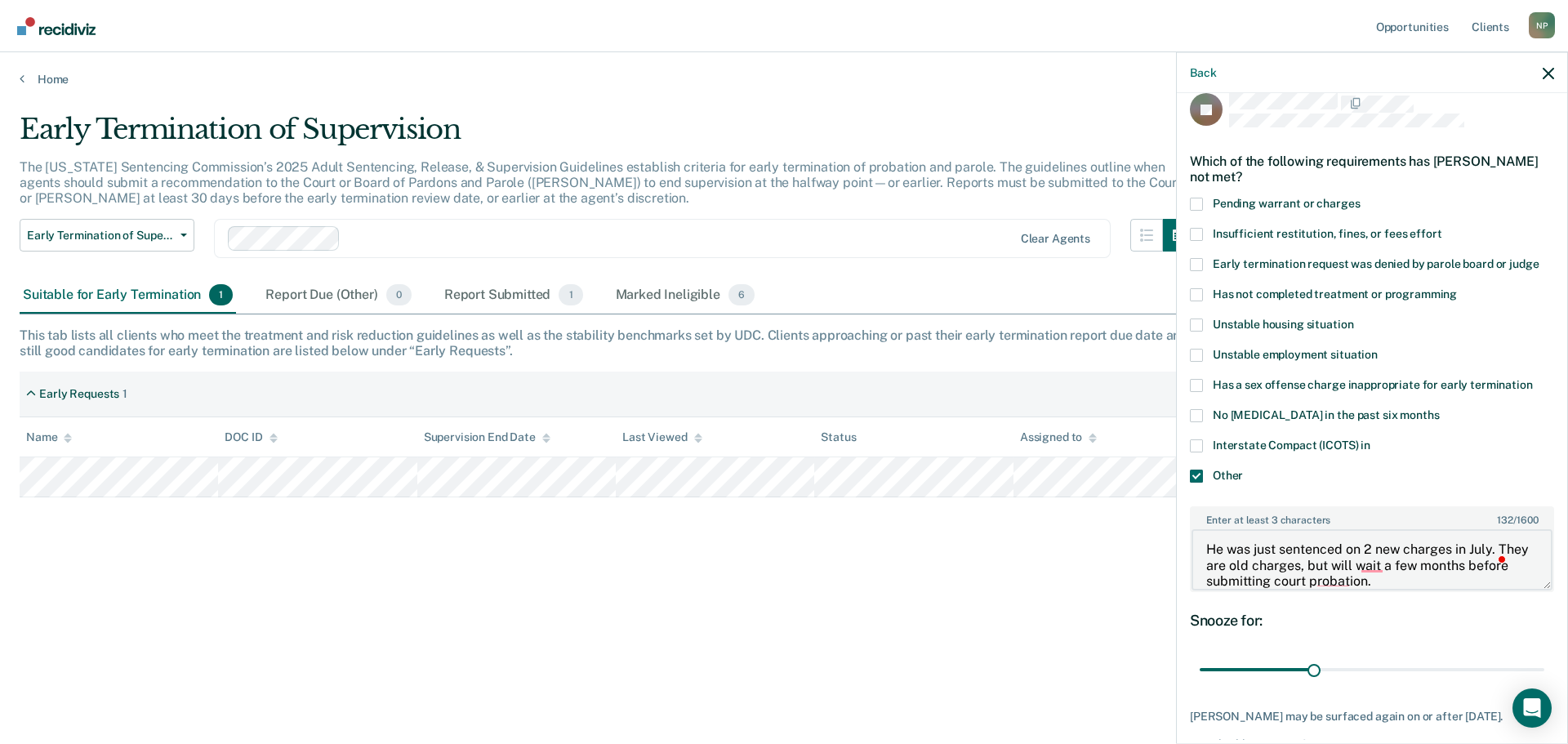
click at [1435, 578] on textarea "He was just sentenced on 2 new charges in July. They are old charges, but will …" at bounding box center [1372, 559] width 361 height 60
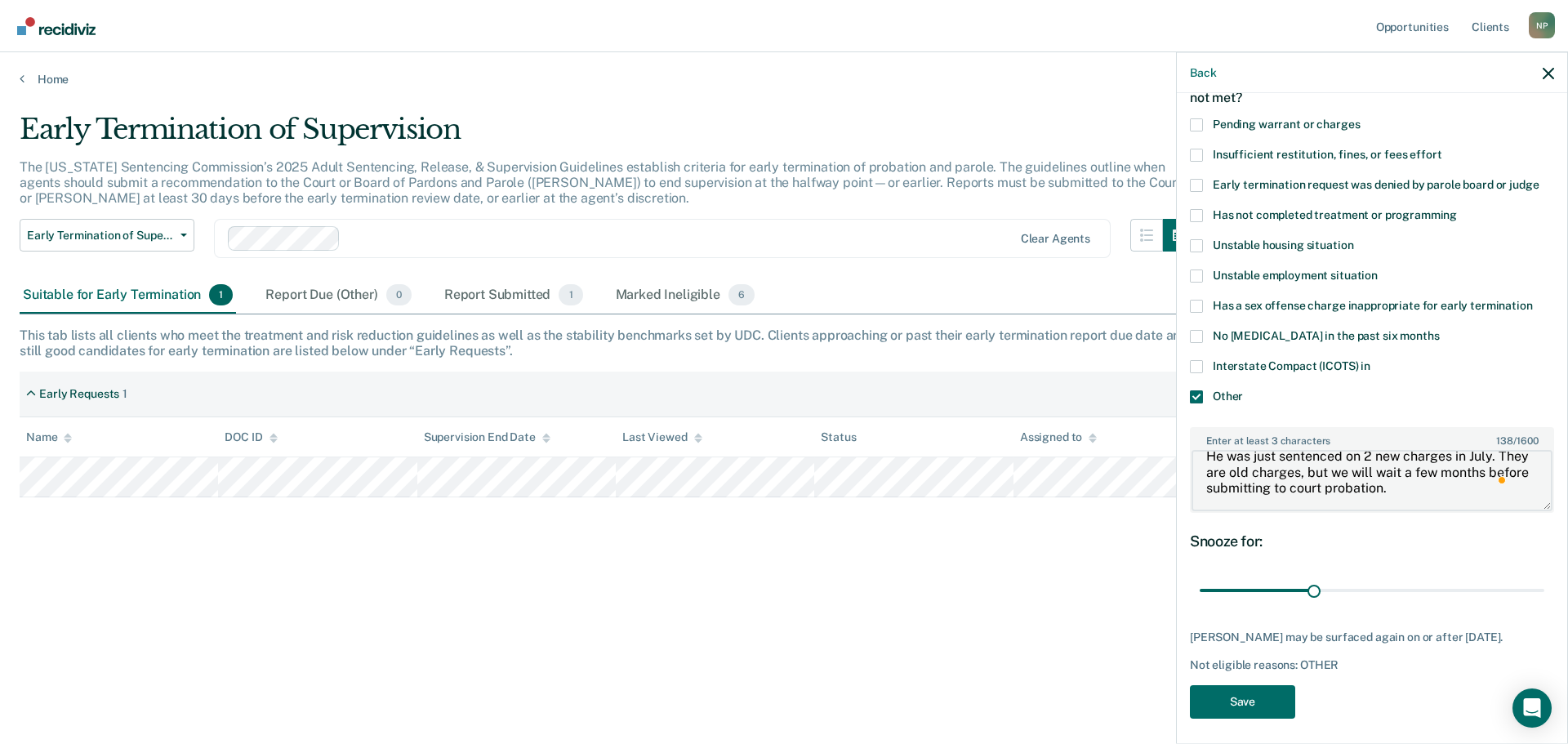
scroll to position [0, 0]
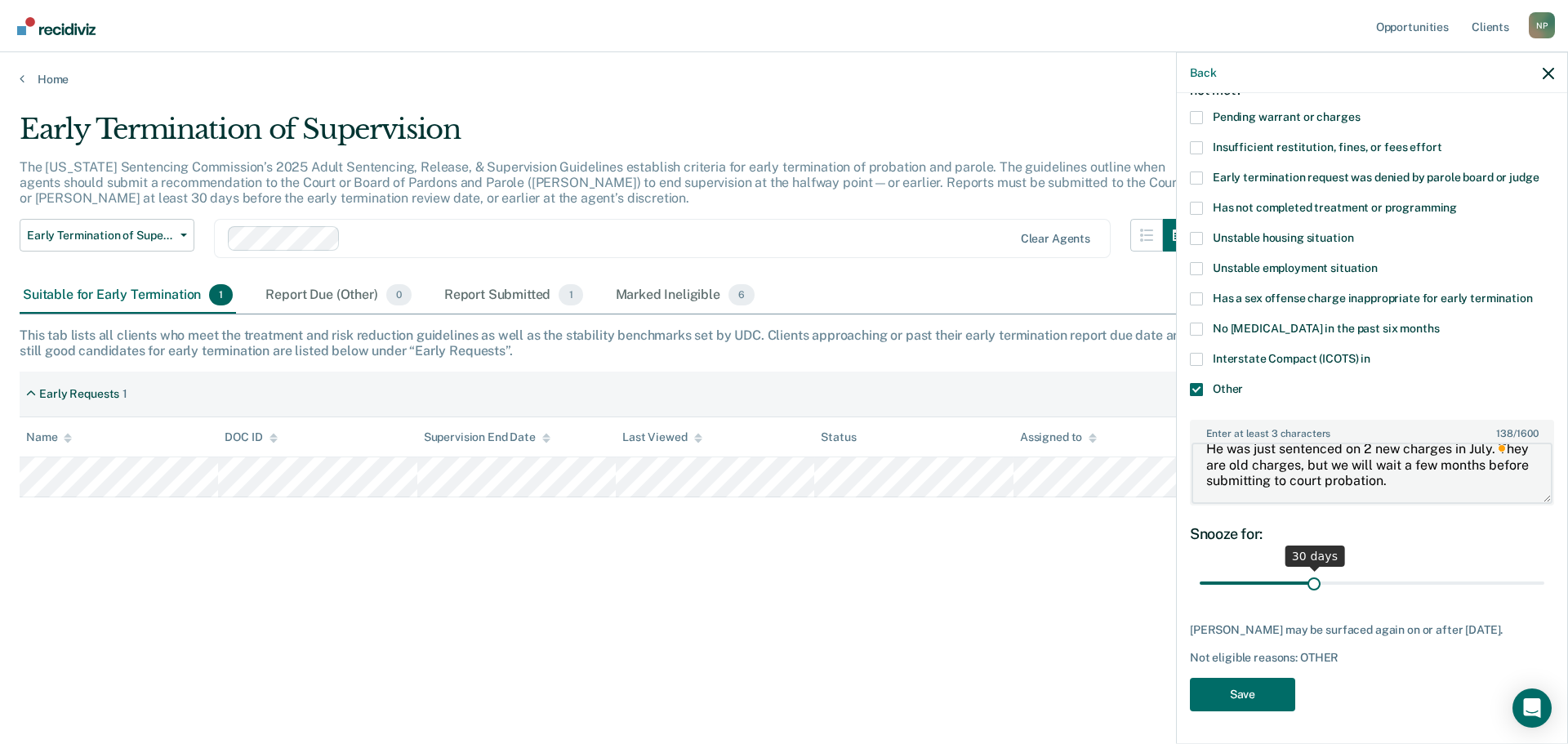
type textarea "He was just sentenced on 2 new charges in July. They are old charges, but we wi…"
drag, startPoint x: 1311, startPoint y: 563, endPoint x: 1582, endPoint y: 553, distance: 271.2
type input "90"
click at [1544, 568] on input "range" at bounding box center [1372, 582] width 344 height 28
click at [1243, 677] on button "Save" at bounding box center [1242, 693] width 105 height 33
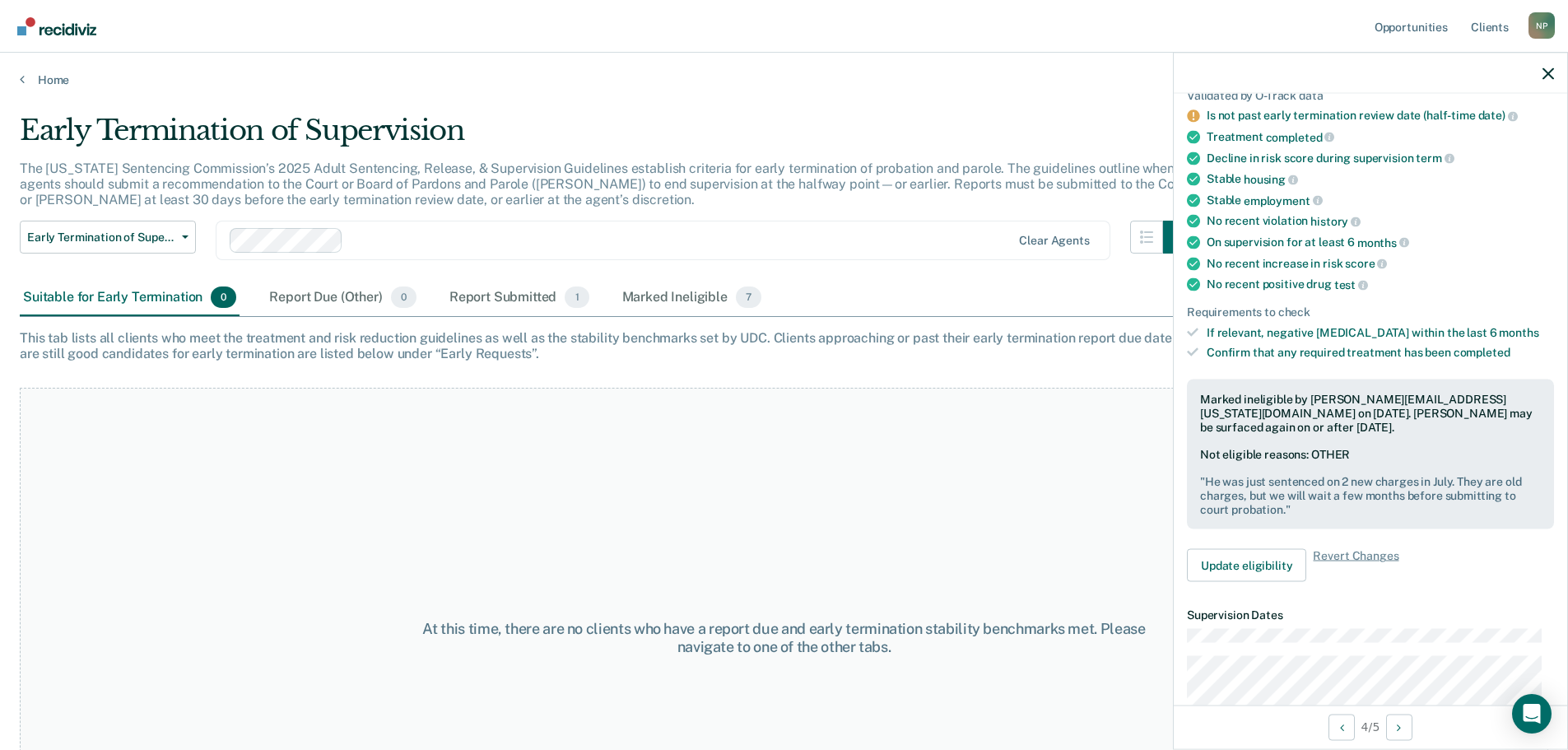
click at [777, 362] on div "This tab lists all clients who meet the treatment and risk reduction guidelines…" at bounding box center [784, 346] width 1529 height 31
click at [520, 302] on div "Report Submitted 1" at bounding box center [519, 297] width 146 height 36
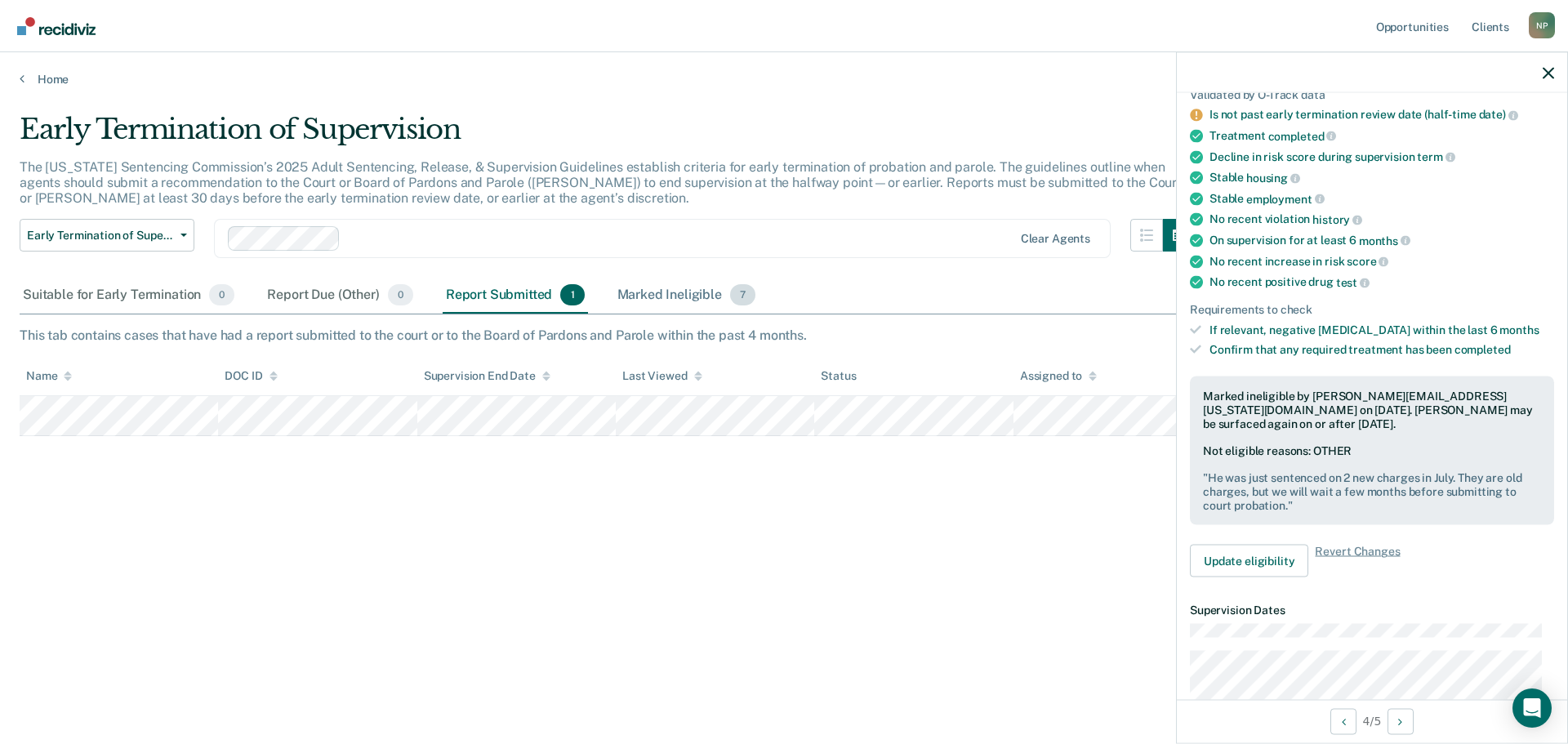
click at [695, 290] on div "Marked Ineligible 7" at bounding box center [686, 295] width 145 height 36
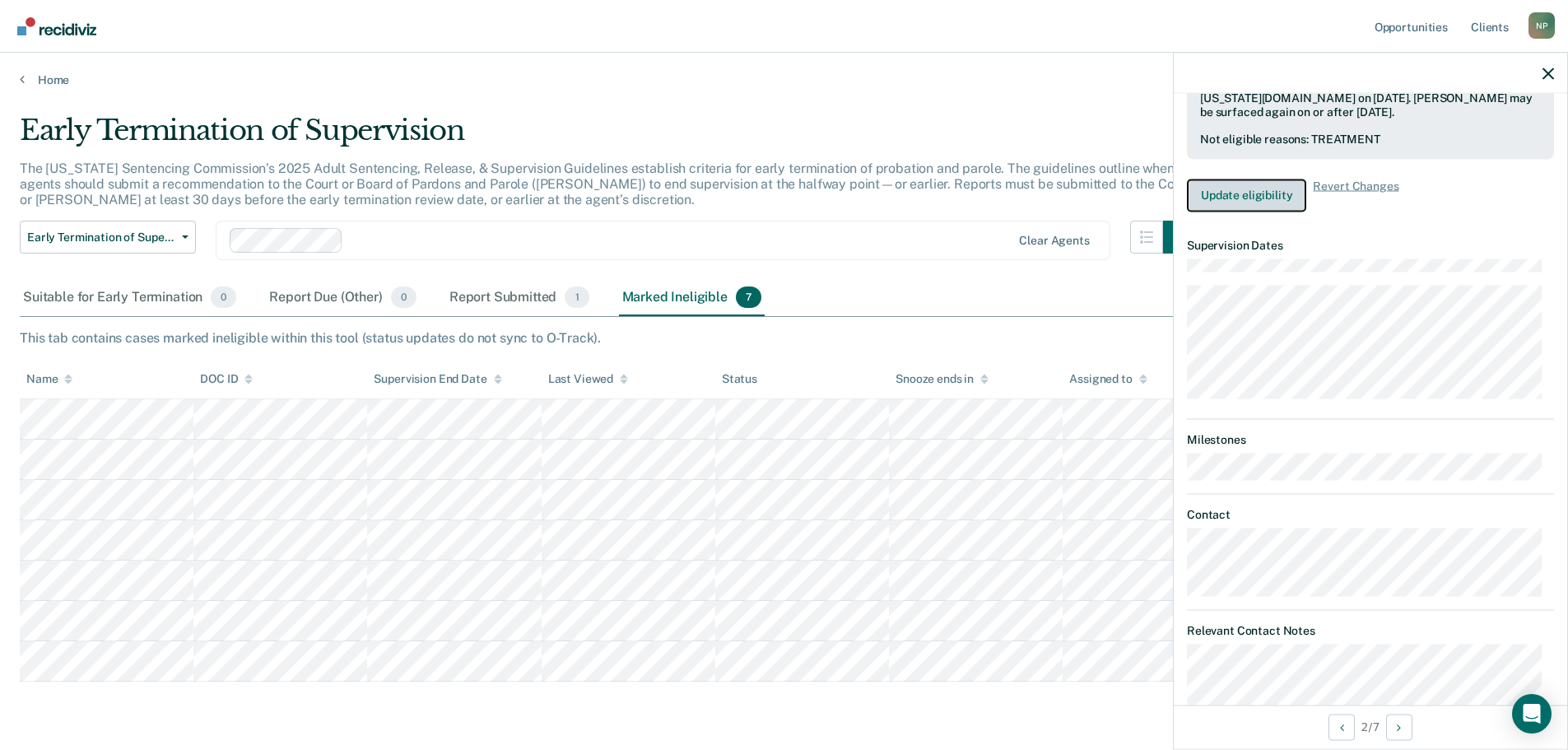
click at [1261, 202] on button "Update eligibility" at bounding box center [1247, 195] width 120 height 33
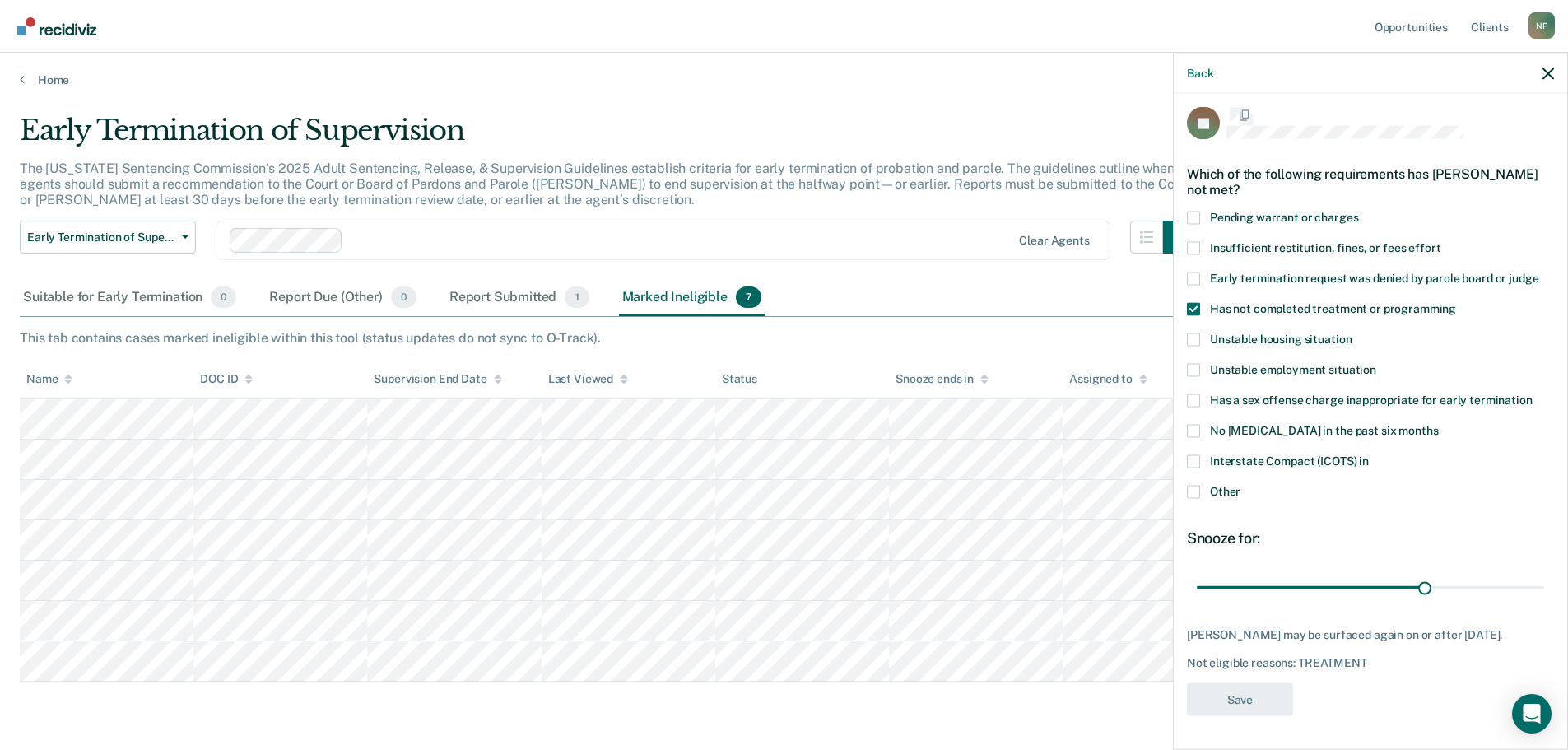
scroll to position [7, 0]
drag, startPoint x: 1419, startPoint y: 589, endPoint x: 1539, endPoint y: 587, distance: 120.0
type input "90"
click at [1539, 587] on input "range" at bounding box center [1371, 588] width 347 height 28
click at [1235, 702] on button "Save" at bounding box center [1240, 701] width 106 height 33
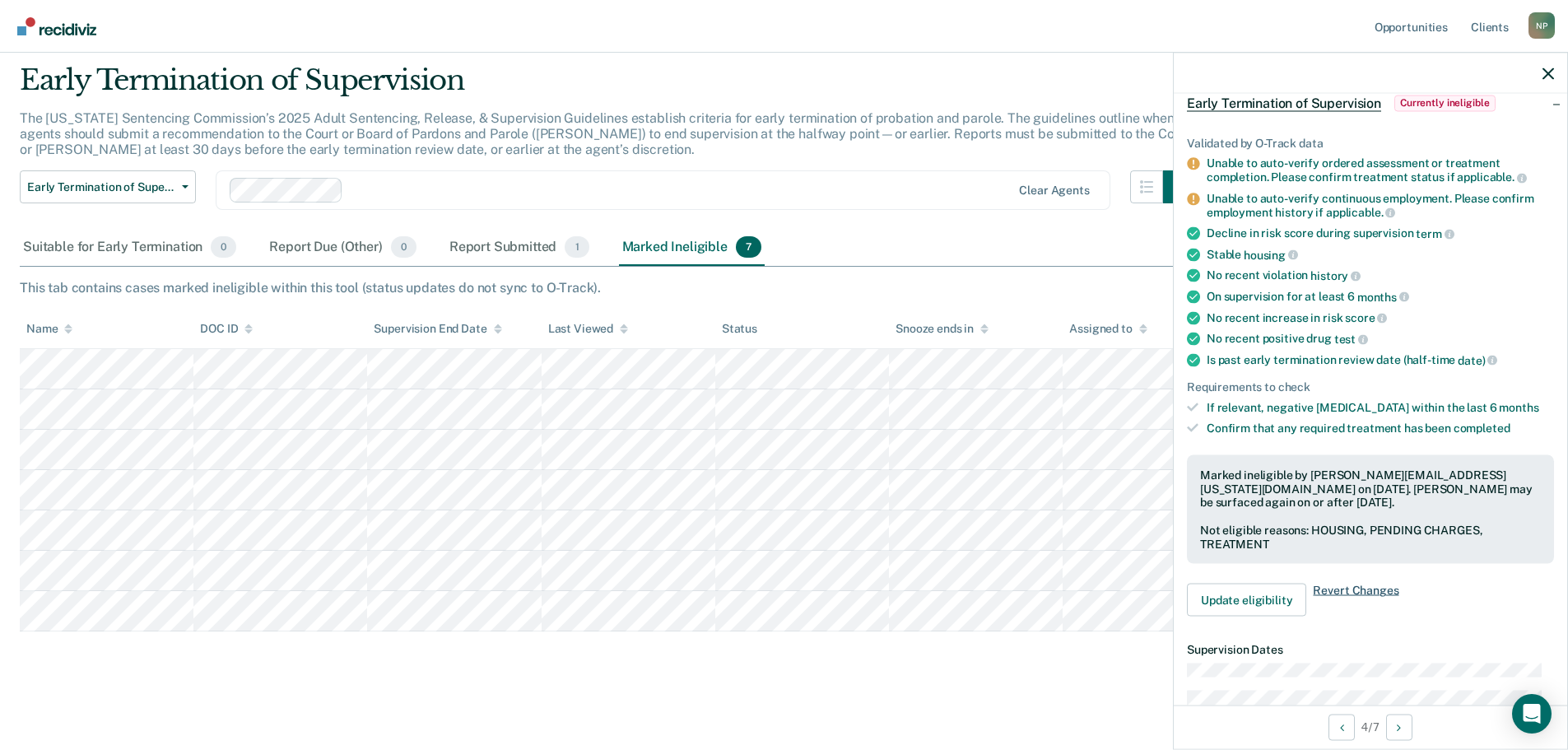
scroll to position [336, 0]
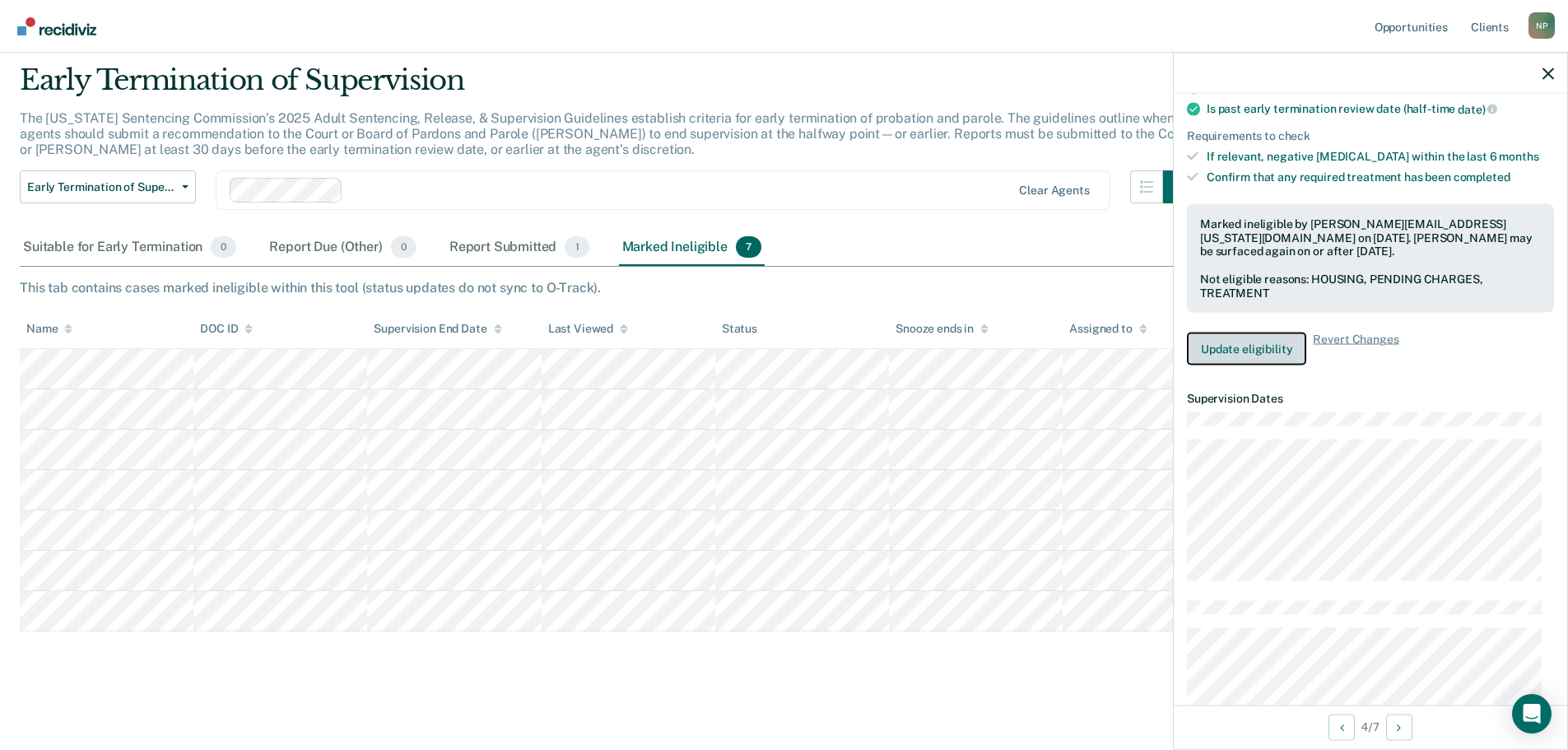
click at [1249, 355] on button "Update eligibility" at bounding box center [1247, 349] width 120 height 33
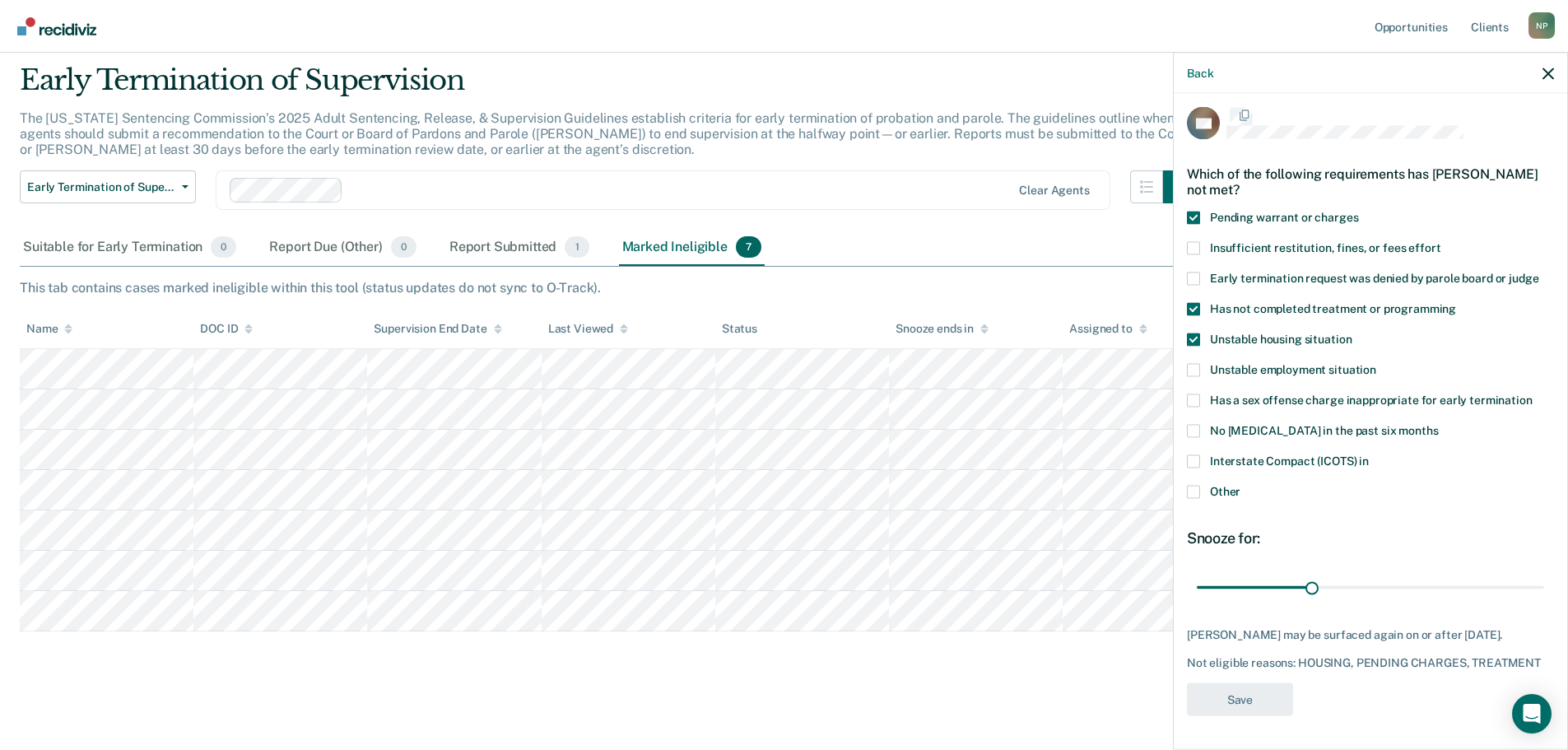
scroll to position [21, 0]
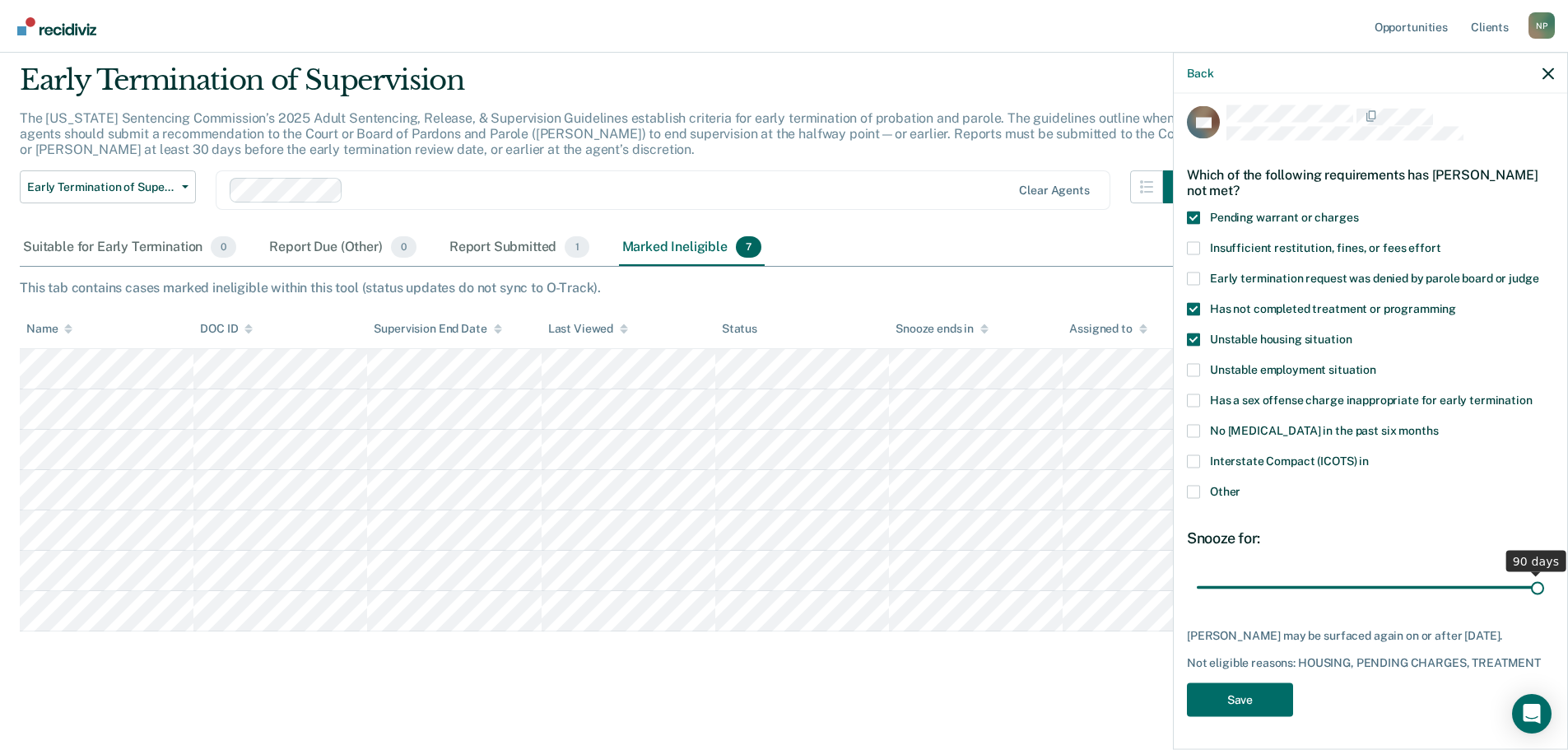
drag, startPoint x: 1295, startPoint y: 575, endPoint x: 1601, endPoint y: 573, distance: 306.0
type input "90"
click at [1544, 573] on input "range" at bounding box center [1371, 586] width 347 height 28
click at [1243, 701] on button "Save" at bounding box center [1240, 699] width 106 height 33
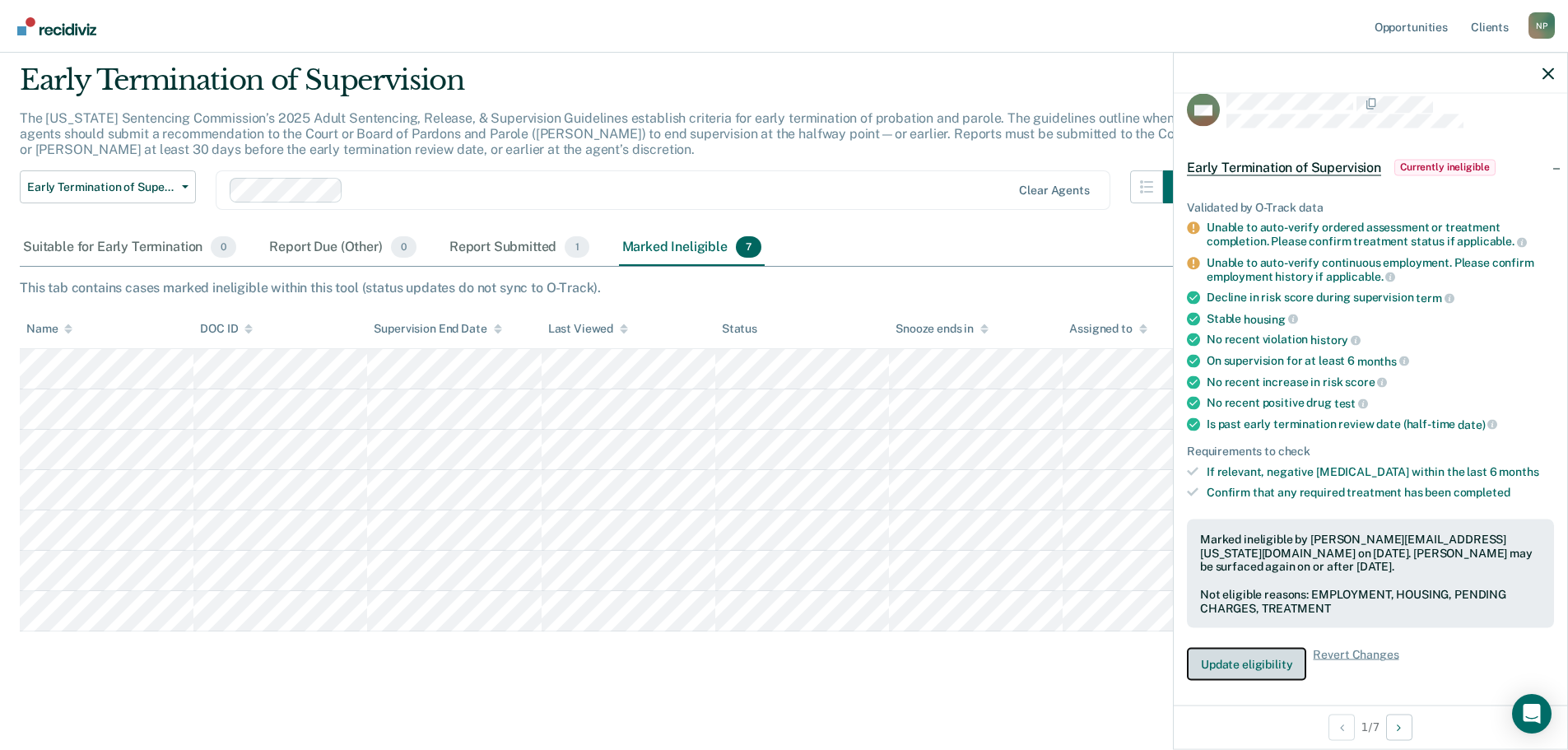
click at [1259, 664] on button "Update eligibility" at bounding box center [1247, 665] width 120 height 33
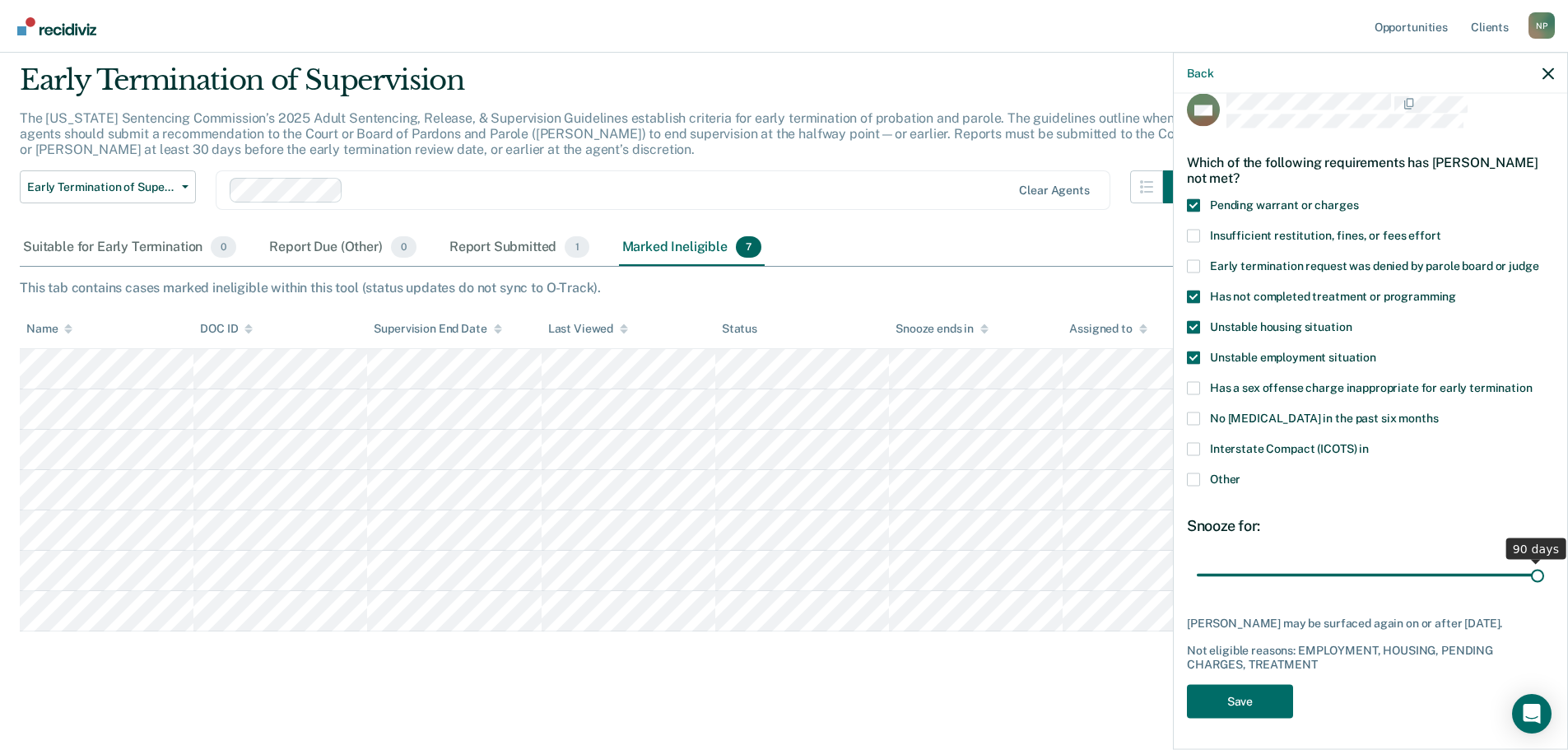
drag, startPoint x: 1309, startPoint y: 567, endPoint x: 1530, endPoint y: 568, distance: 221.0
type input "90"
click at [1530, 568] on input "range" at bounding box center [1371, 575] width 347 height 28
click at [1238, 707] on button "Save" at bounding box center [1240, 701] width 106 height 33
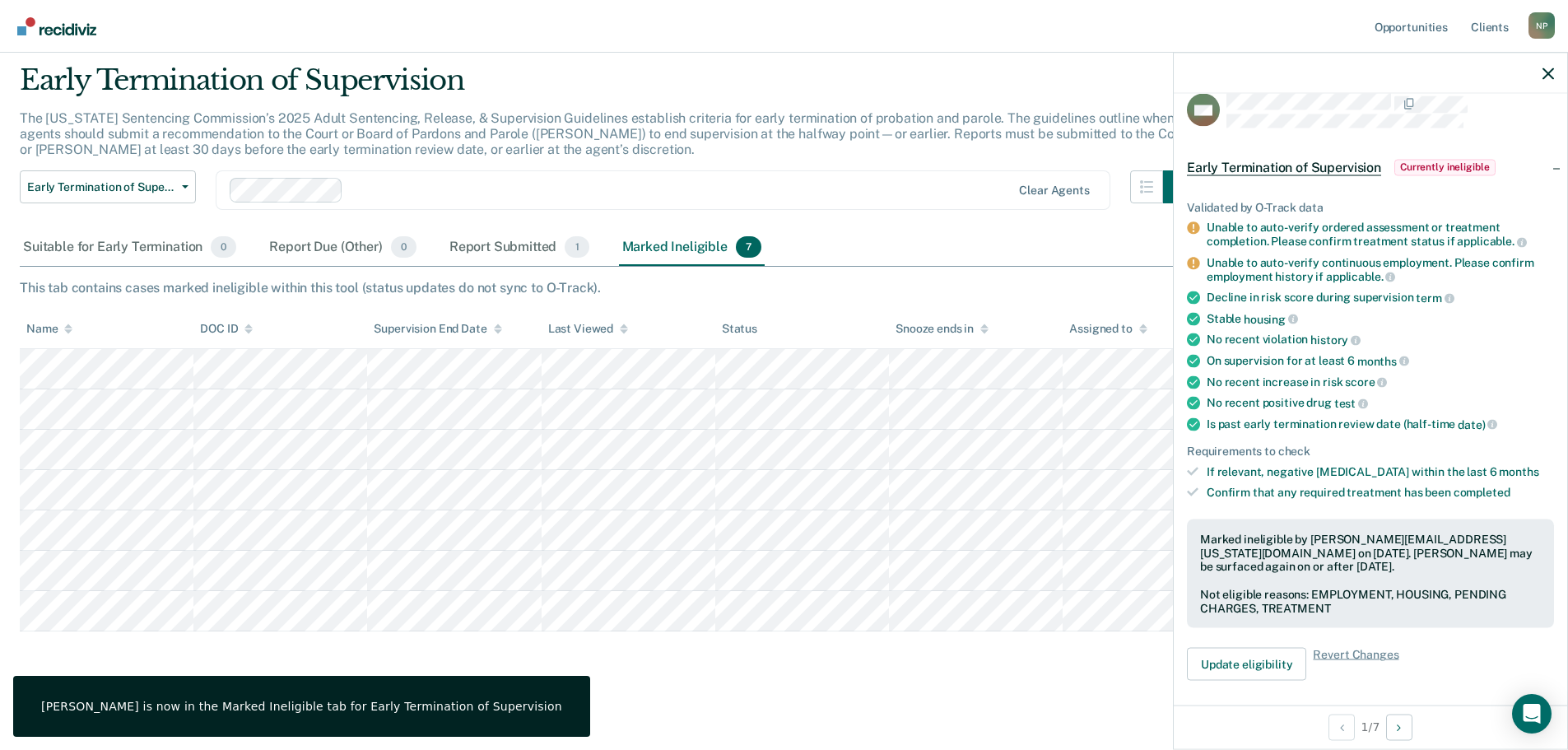
click at [951, 223] on div "Early Termination of Supervision Early Termination of Supervision Clear agents" at bounding box center [608, 200] width 1177 height 59
